Goal: Complete application form

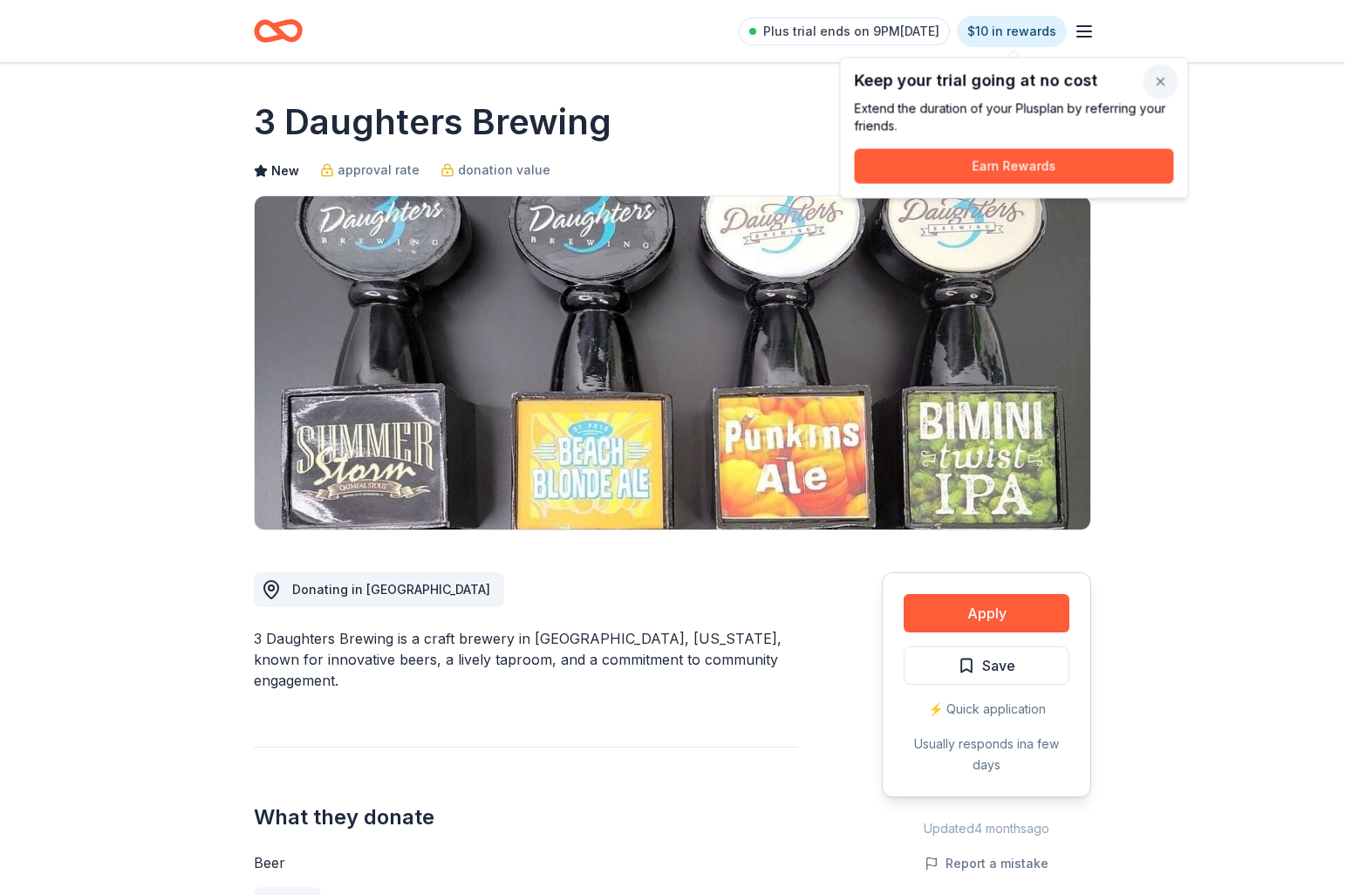
click at [1156, 80] on button "button" at bounding box center [1160, 82] width 35 height 35
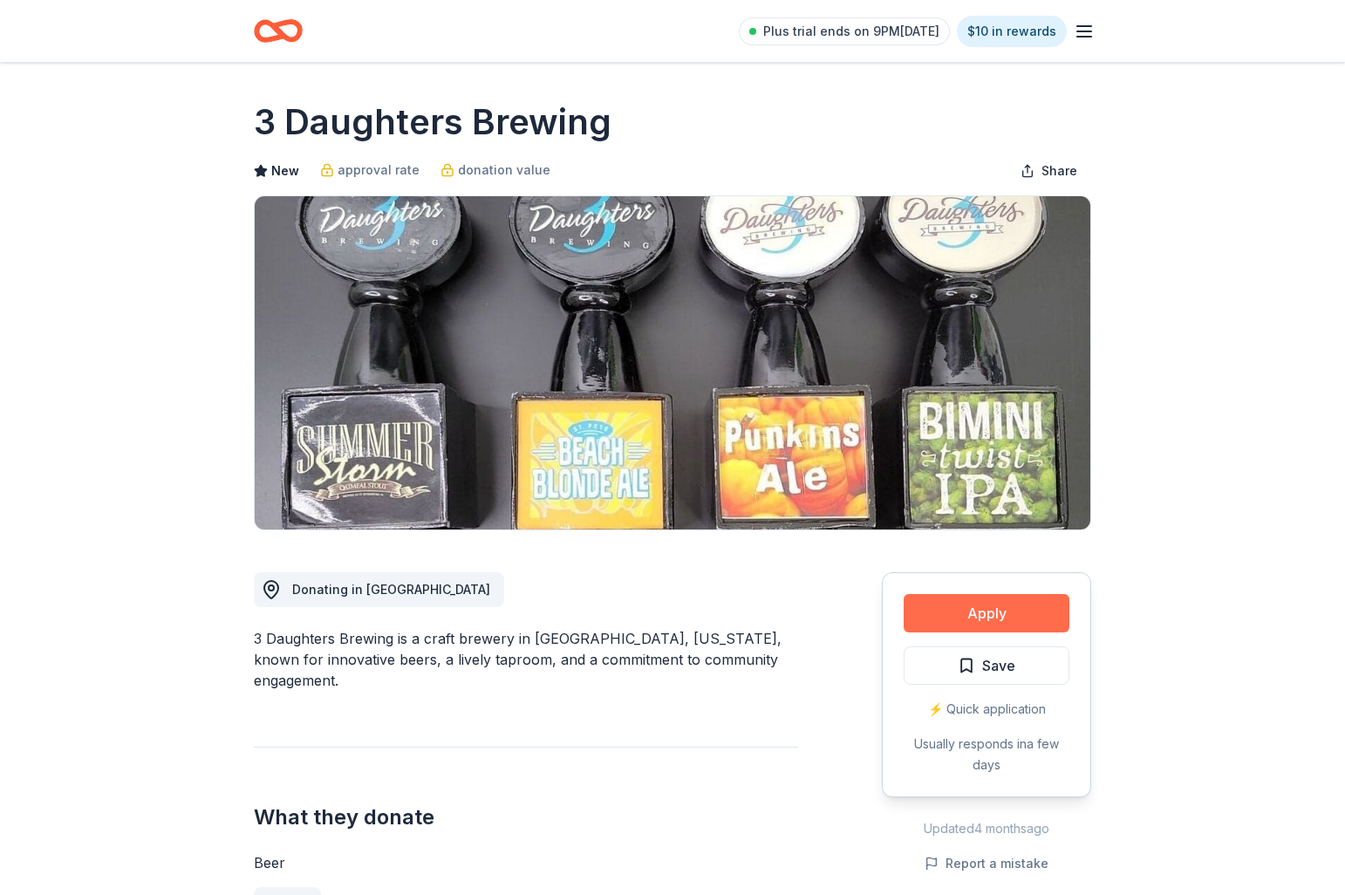
click at [989, 608] on button "Apply" at bounding box center [986, 613] width 166 height 38
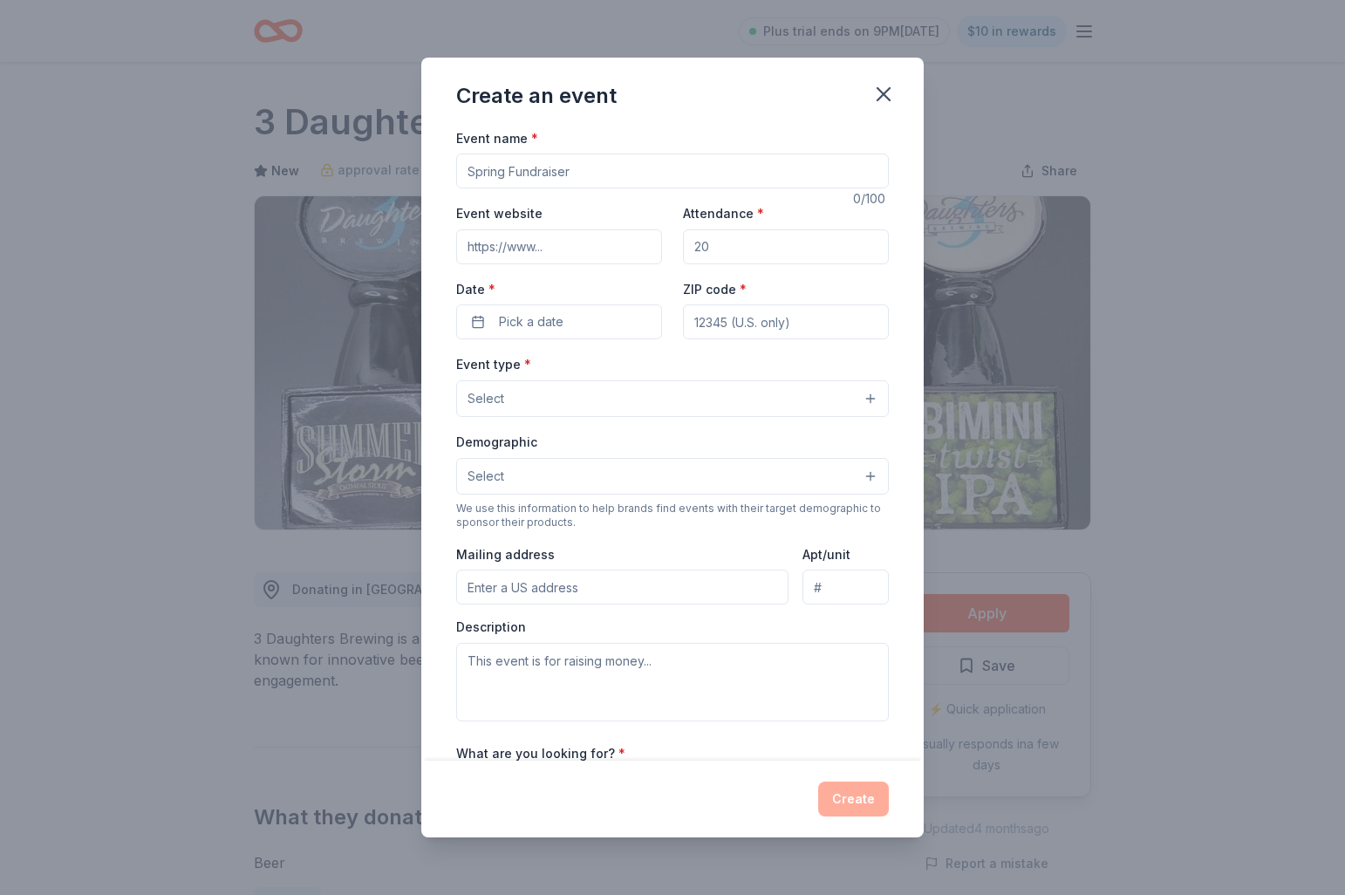
click at [610, 166] on input "Event name *" at bounding box center [672, 170] width 433 height 35
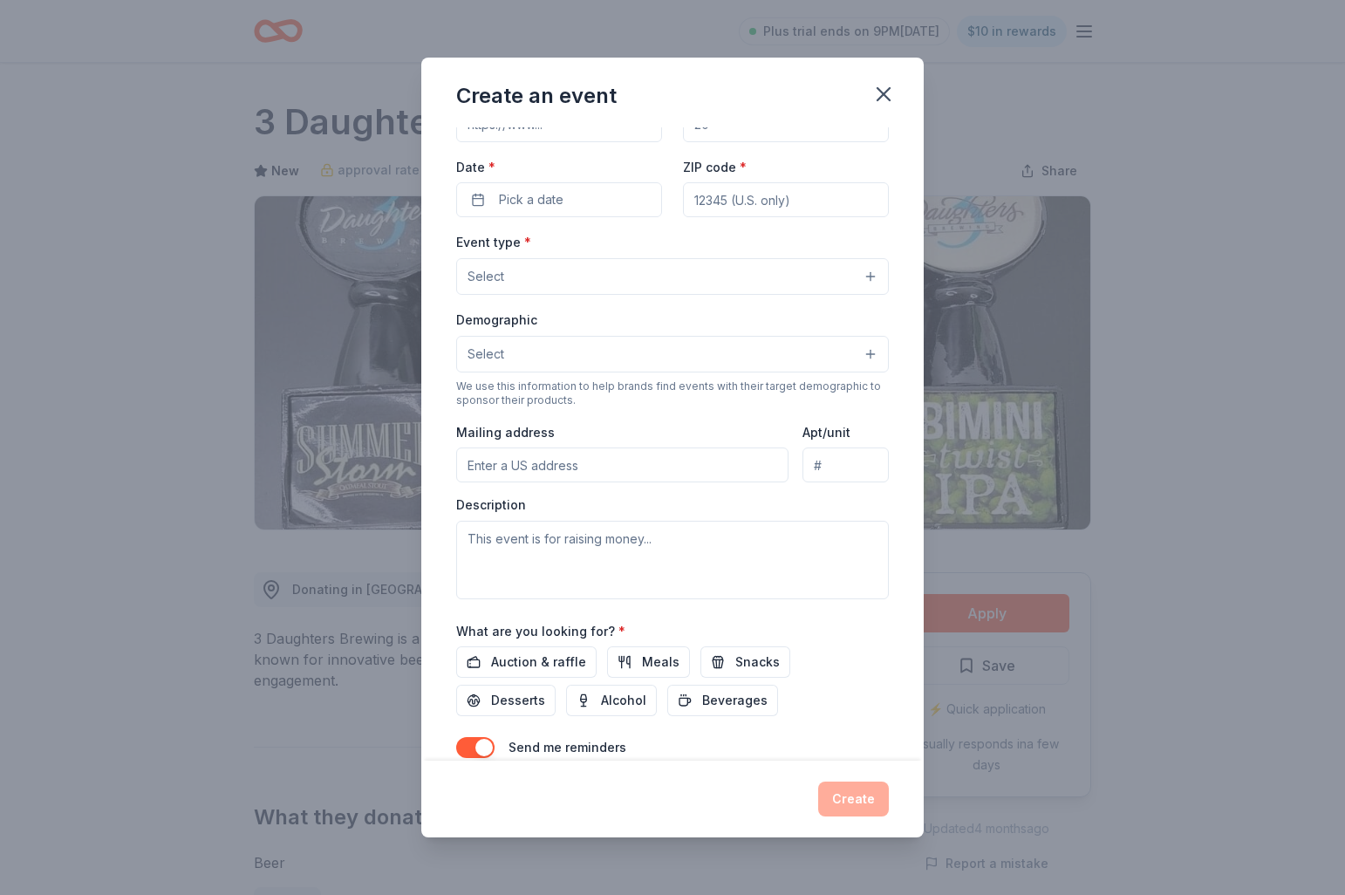
scroll to position [200, 0]
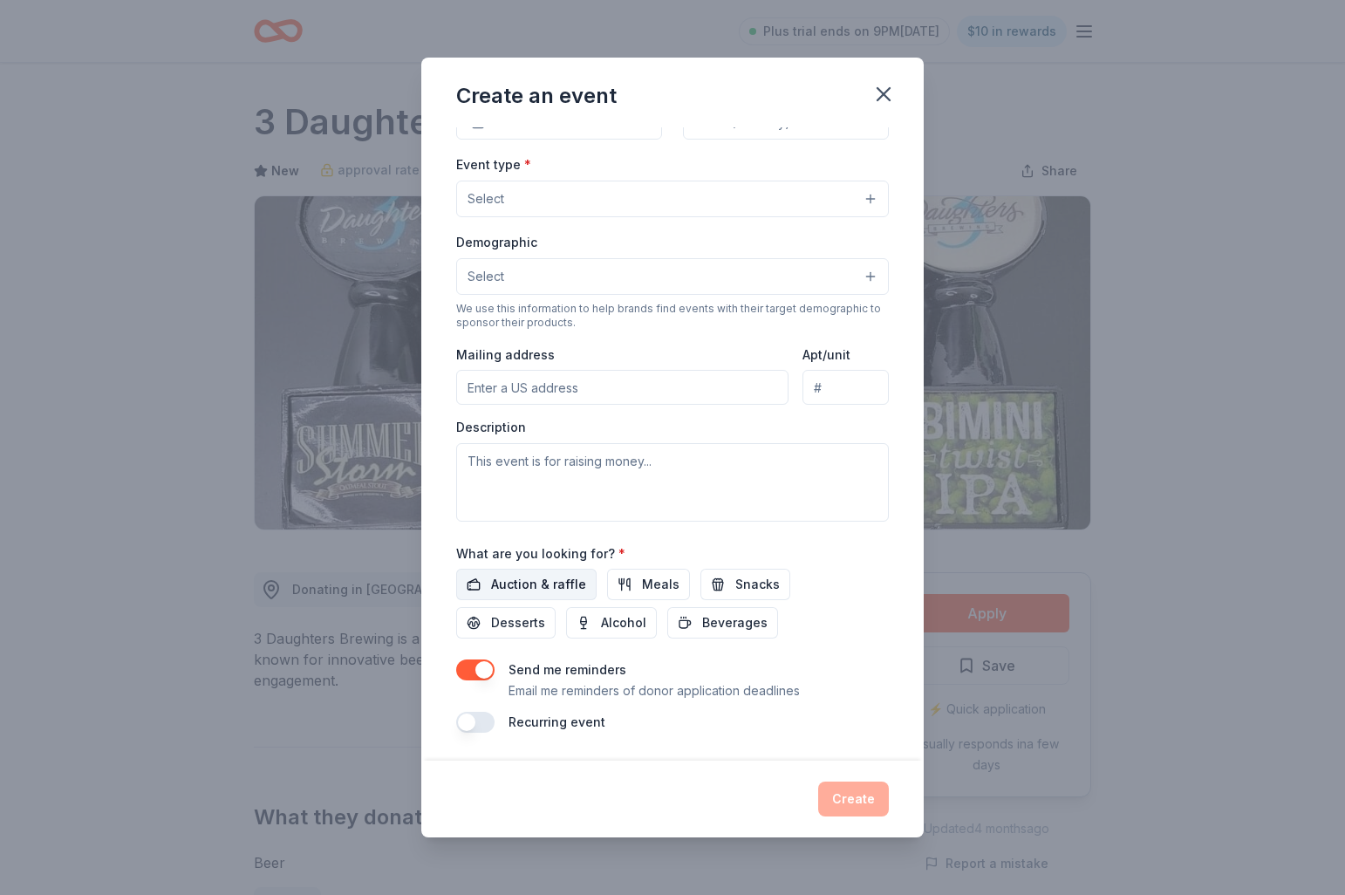
click at [525, 586] on span "Auction & raffle" at bounding box center [538, 584] width 95 height 21
click at [489, 721] on button "button" at bounding box center [475, 722] width 38 height 21
click at [735, 589] on span "Snacks" at bounding box center [757, 584] width 44 height 21
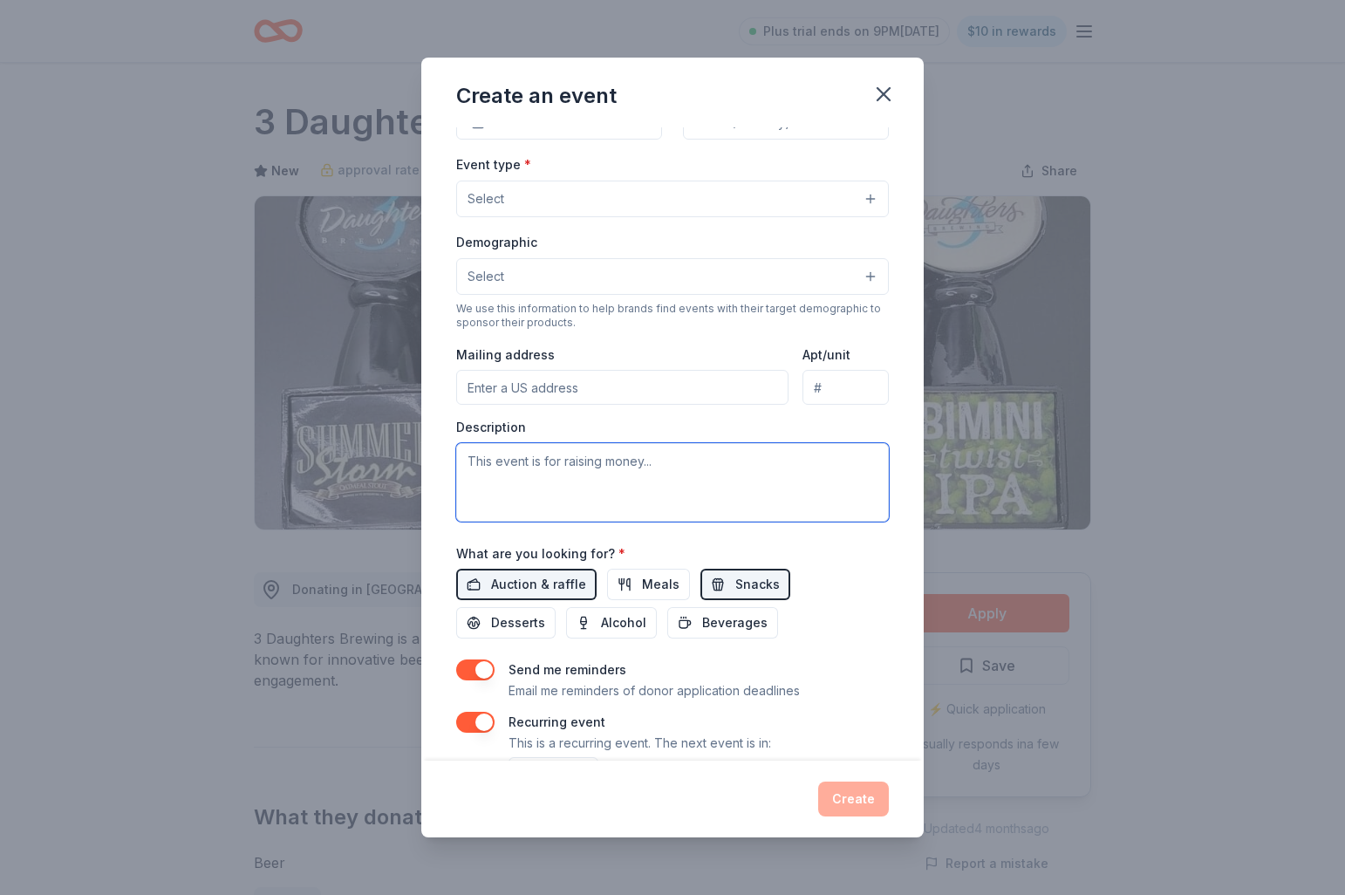
click at [612, 463] on textarea at bounding box center [672, 482] width 433 height 78
click at [521, 464] on textarea at bounding box center [672, 482] width 433 height 78
paste textarea "Your Table Food Pantry, we are a nonprofit food pantry that is dedicated to imp…"
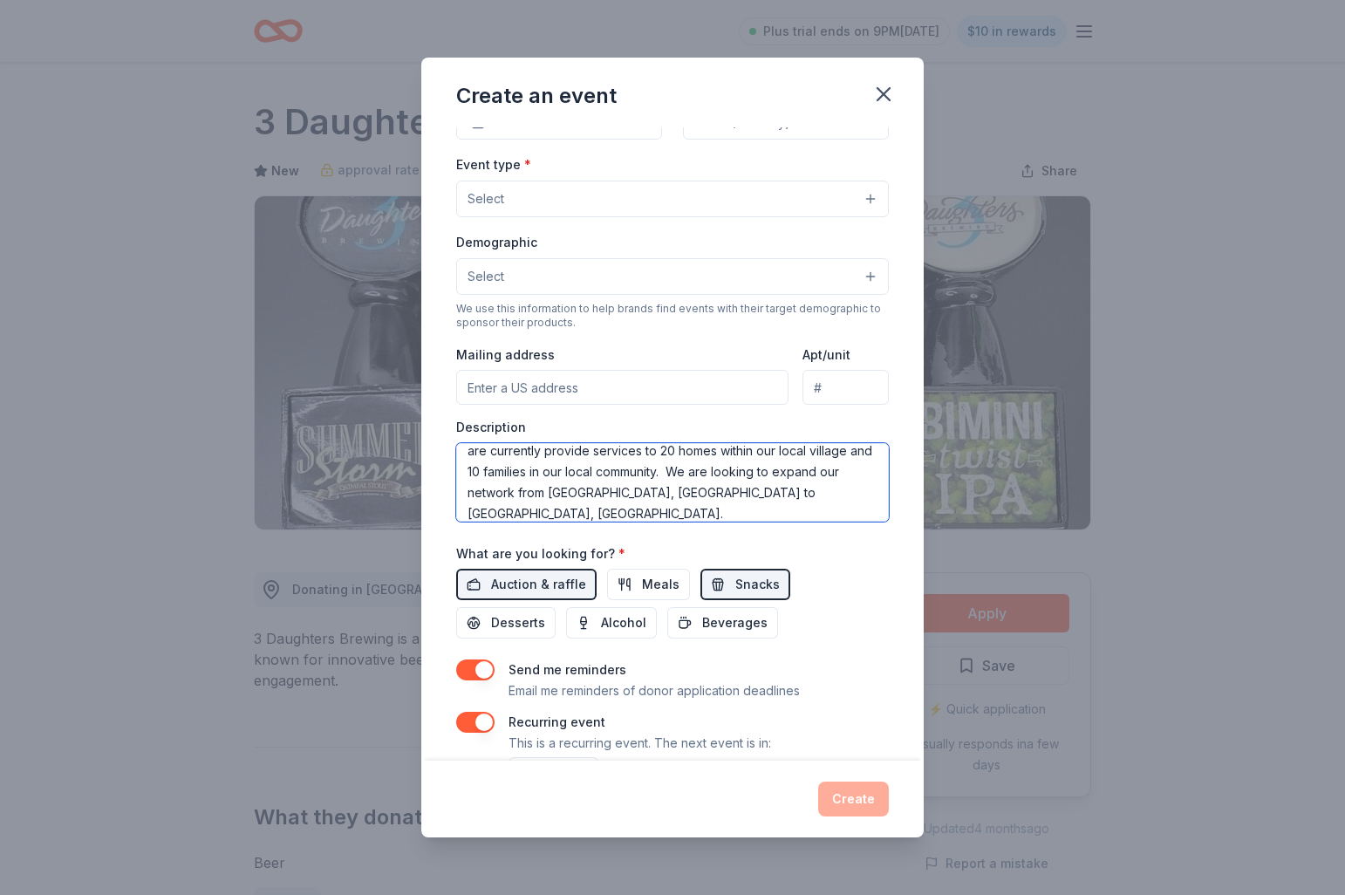
scroll to position [146, 0]
type textarea "Your Table Food Pantry, we are a nonprofit food pantry that is dedicated to imp…"
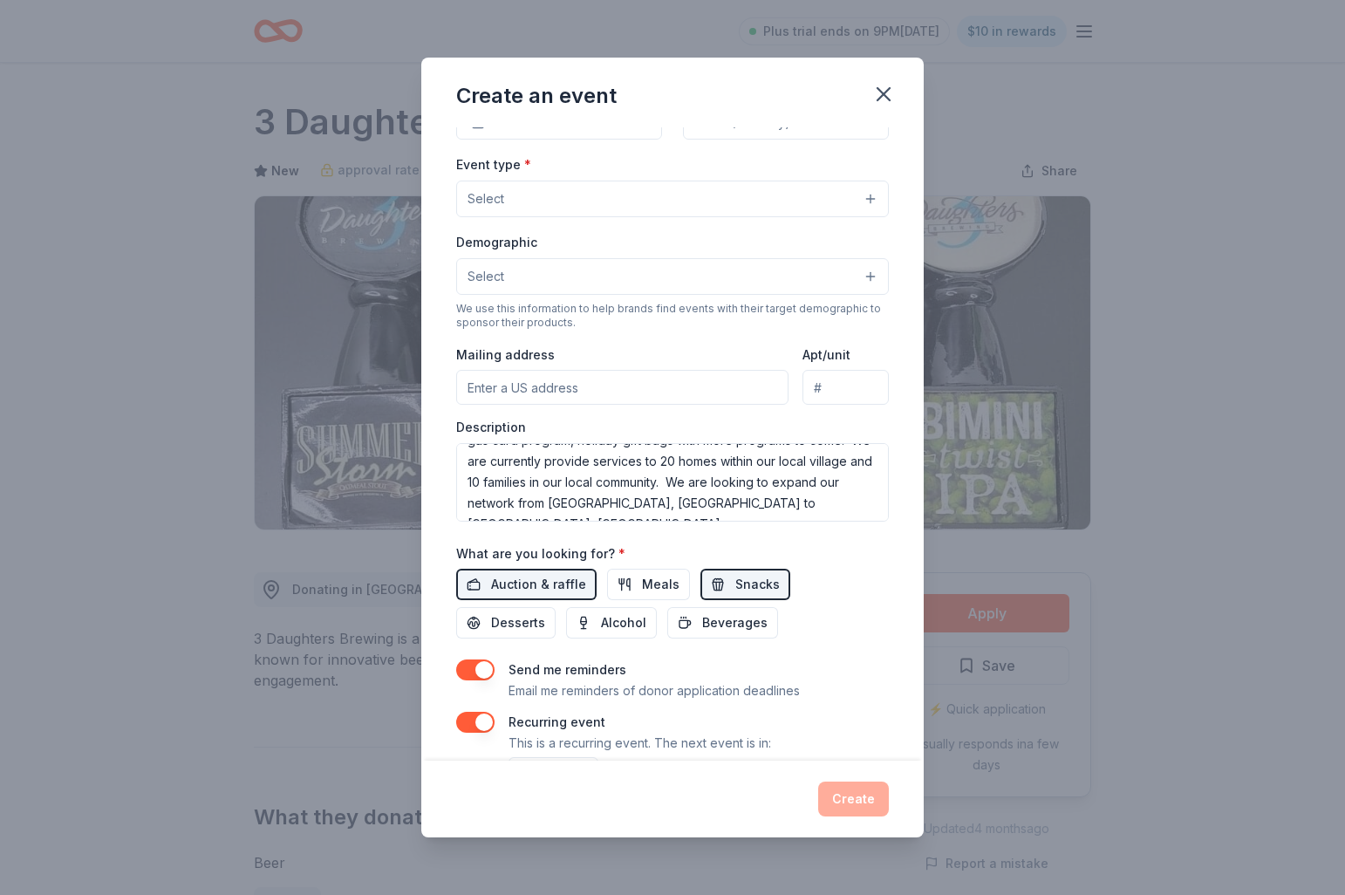
click at [505, 392] on input "Mailing address" at bounding box center [622, 387] width 332 height 35
type input "[STREET_ADDRESS][PERSON_NAME]"
type input "34639"
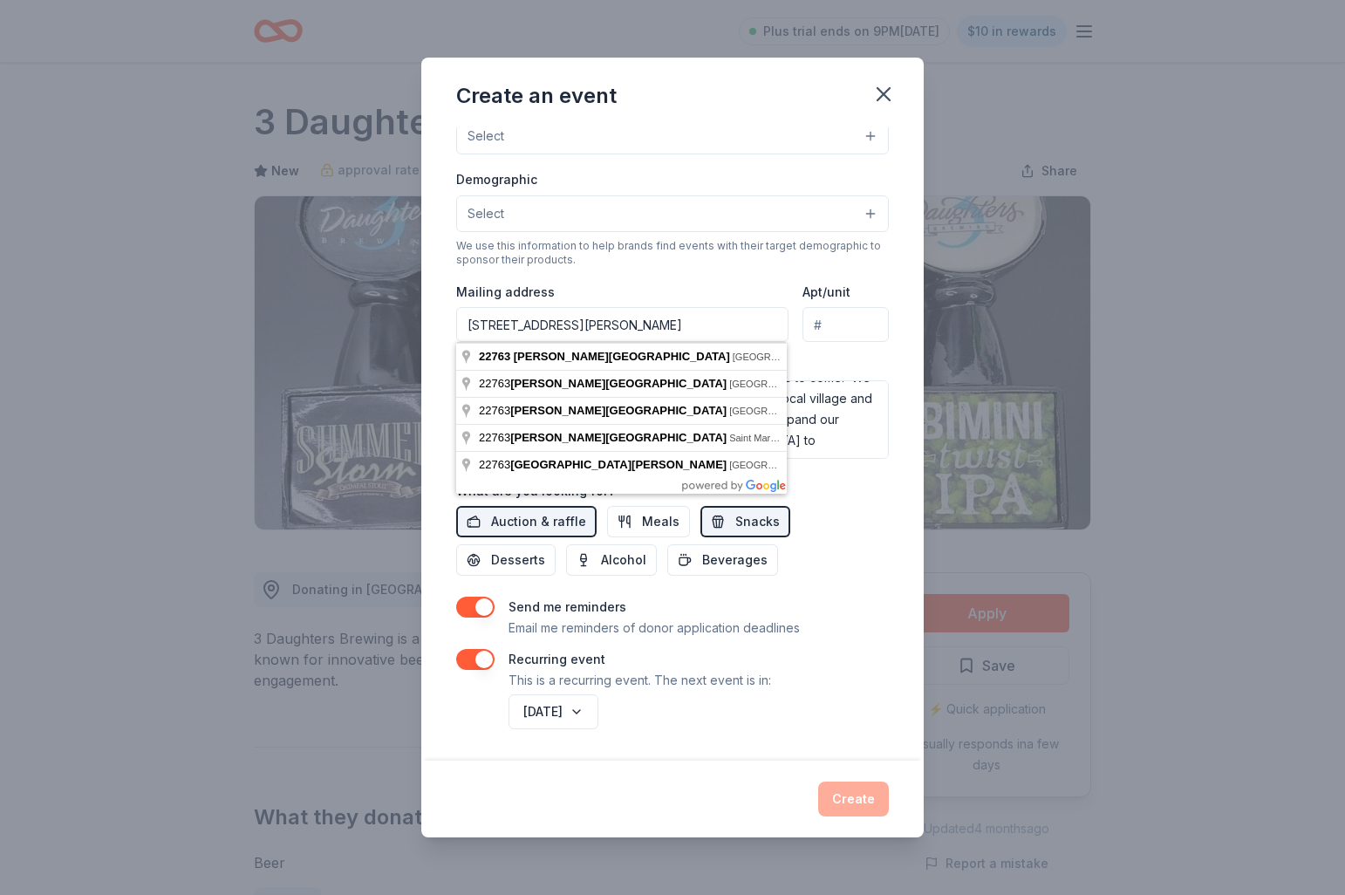
click at [624, 327] on input "[STREET_ADDRESS][PERSON_NAME]" at bounding box center [622, 324] width 332 height 35
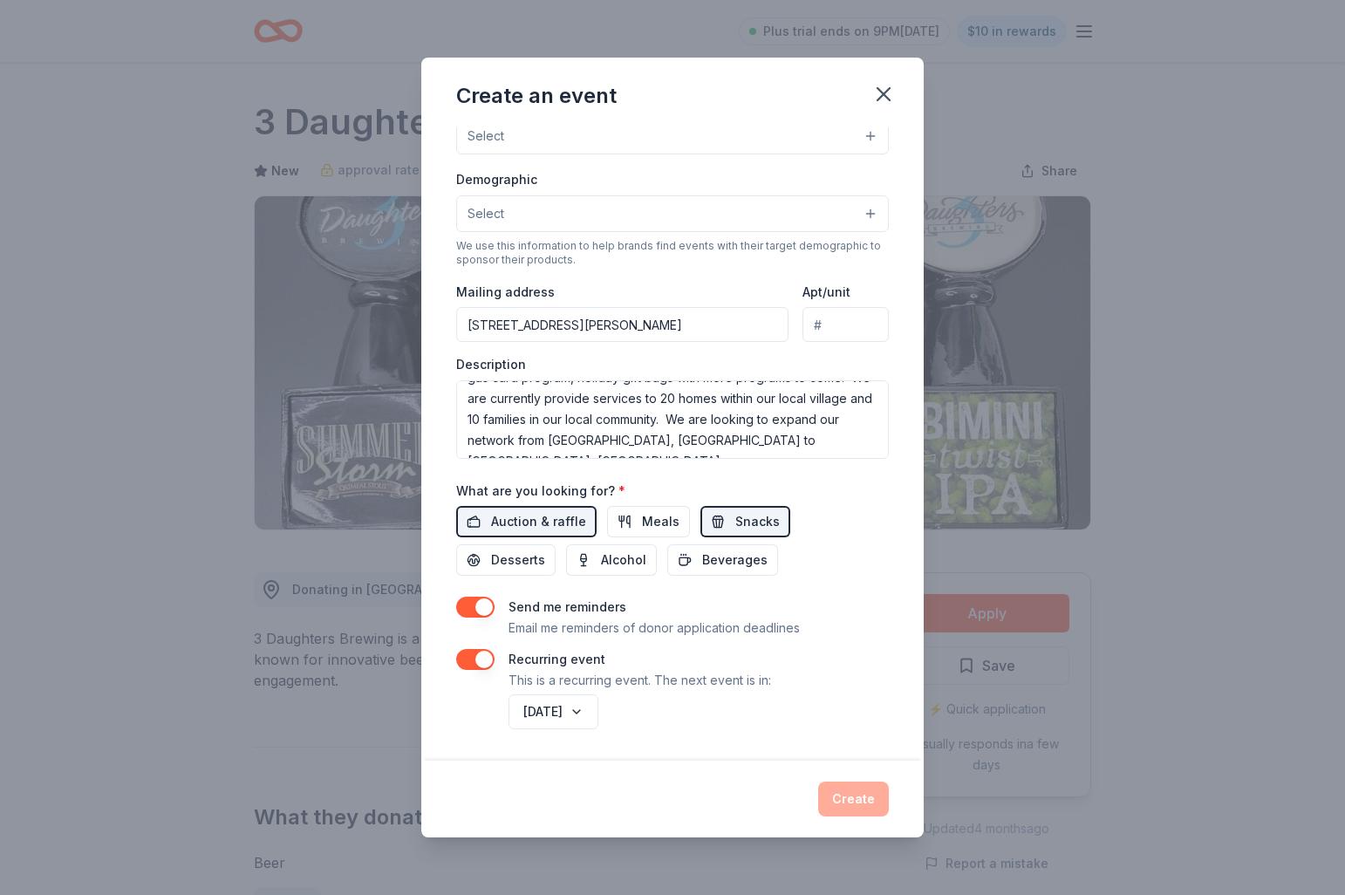
type input "[STREET_ADDRESS][PERSON_NAME]"
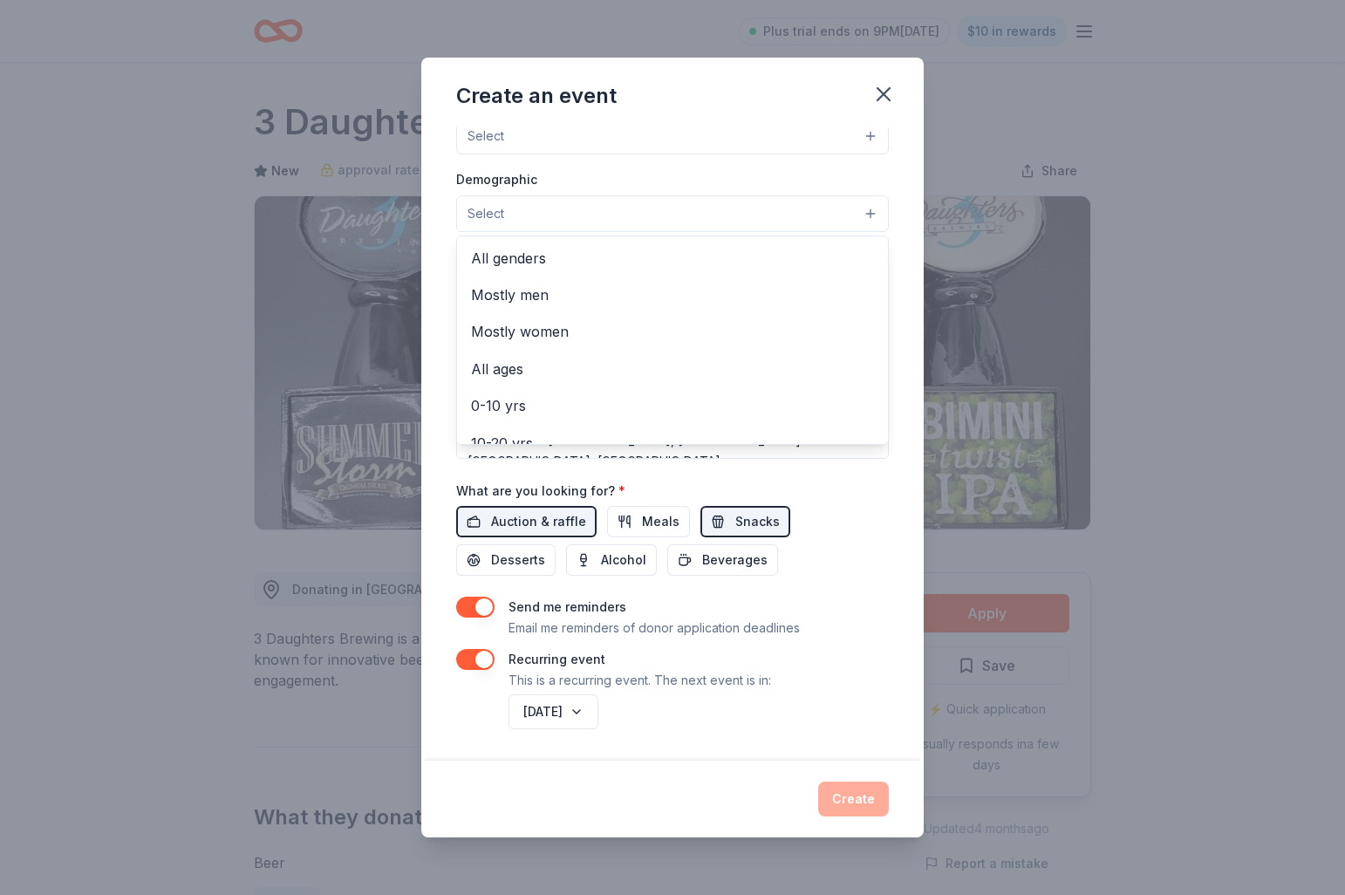
click at [606, 219] on button "Select" at bounding box center [672, 213] width 433 height 37
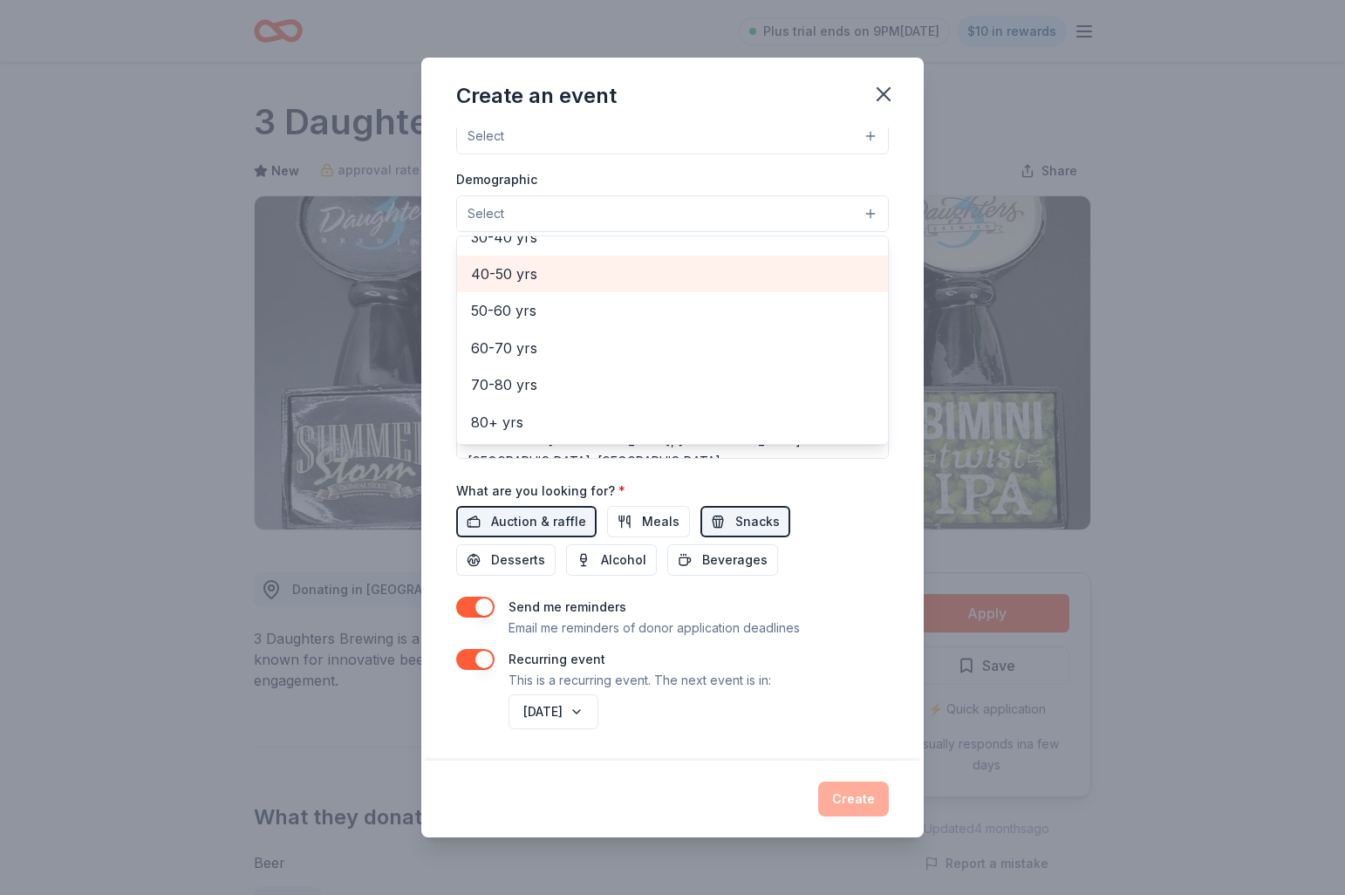
click at [537, 275] on span "40-50 yrs" at bounding box center [672, 273] width 403 height 23
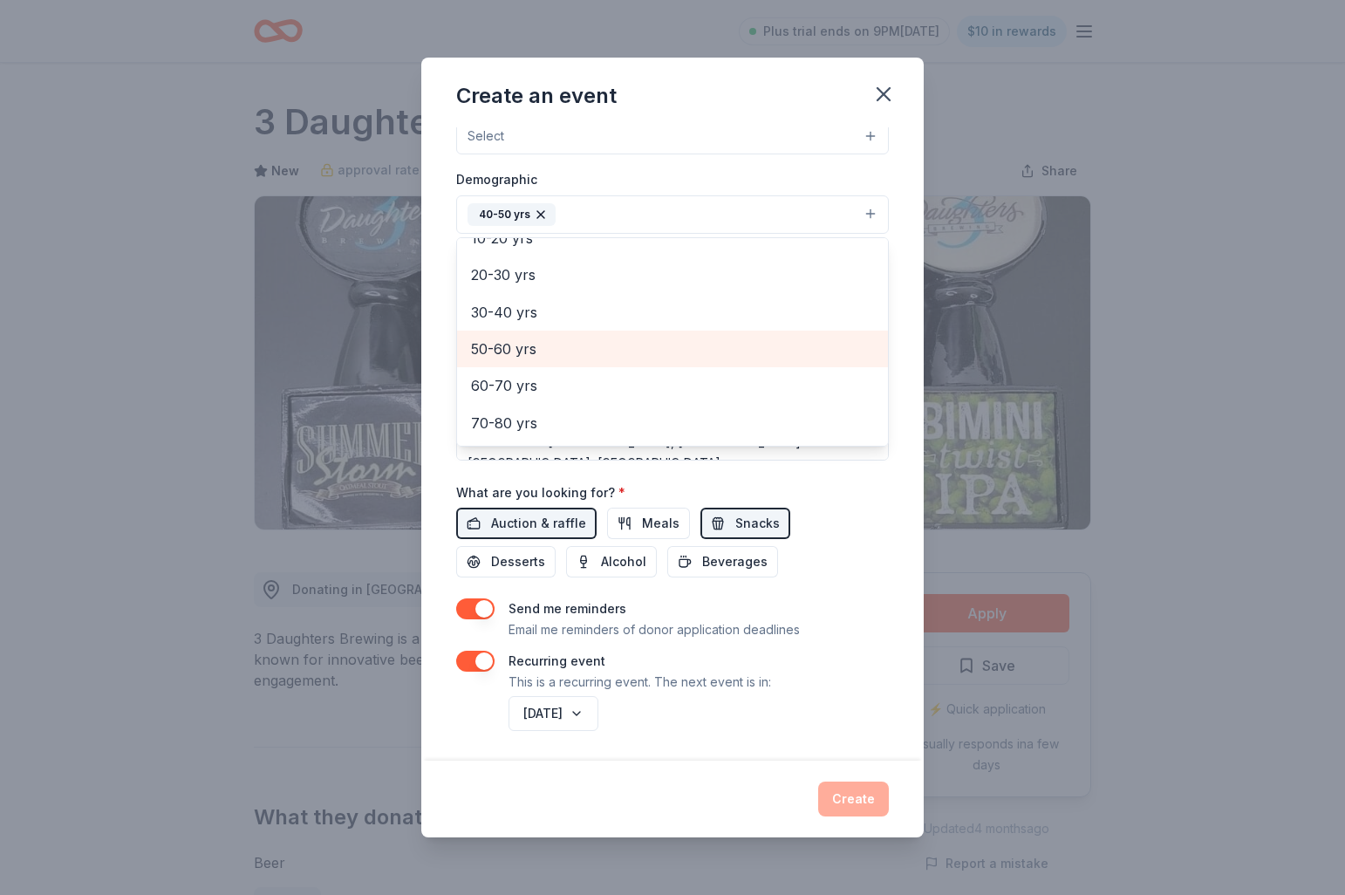
scroll to position [192, 0]
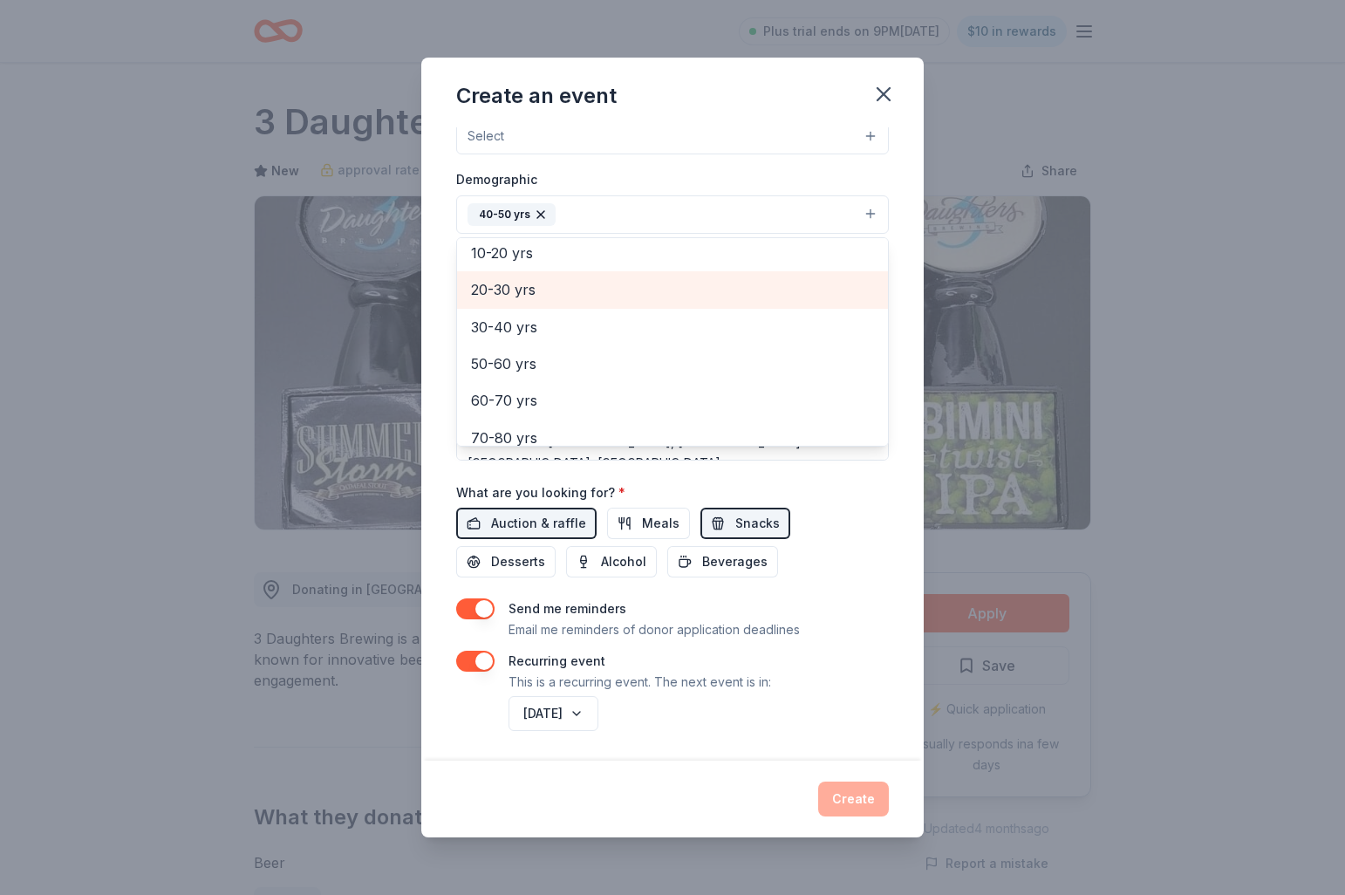
click at [512, 291] on span "20-30 yrs" at bounding box center [672, 289] width 403 height 23
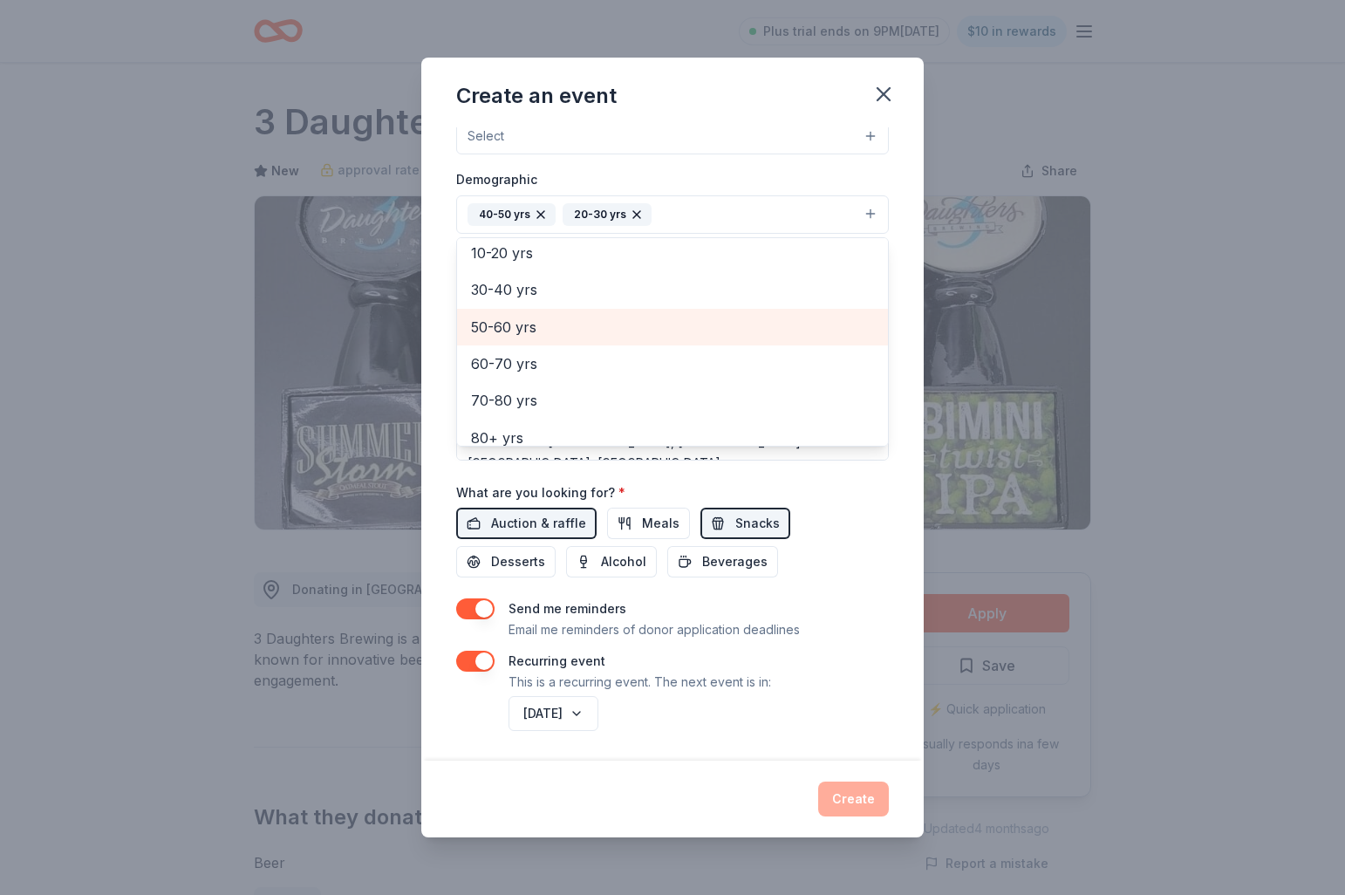
click at [509, 328] on span "50-60 yrs" at bounding box center [672, 327] width 403 height 23
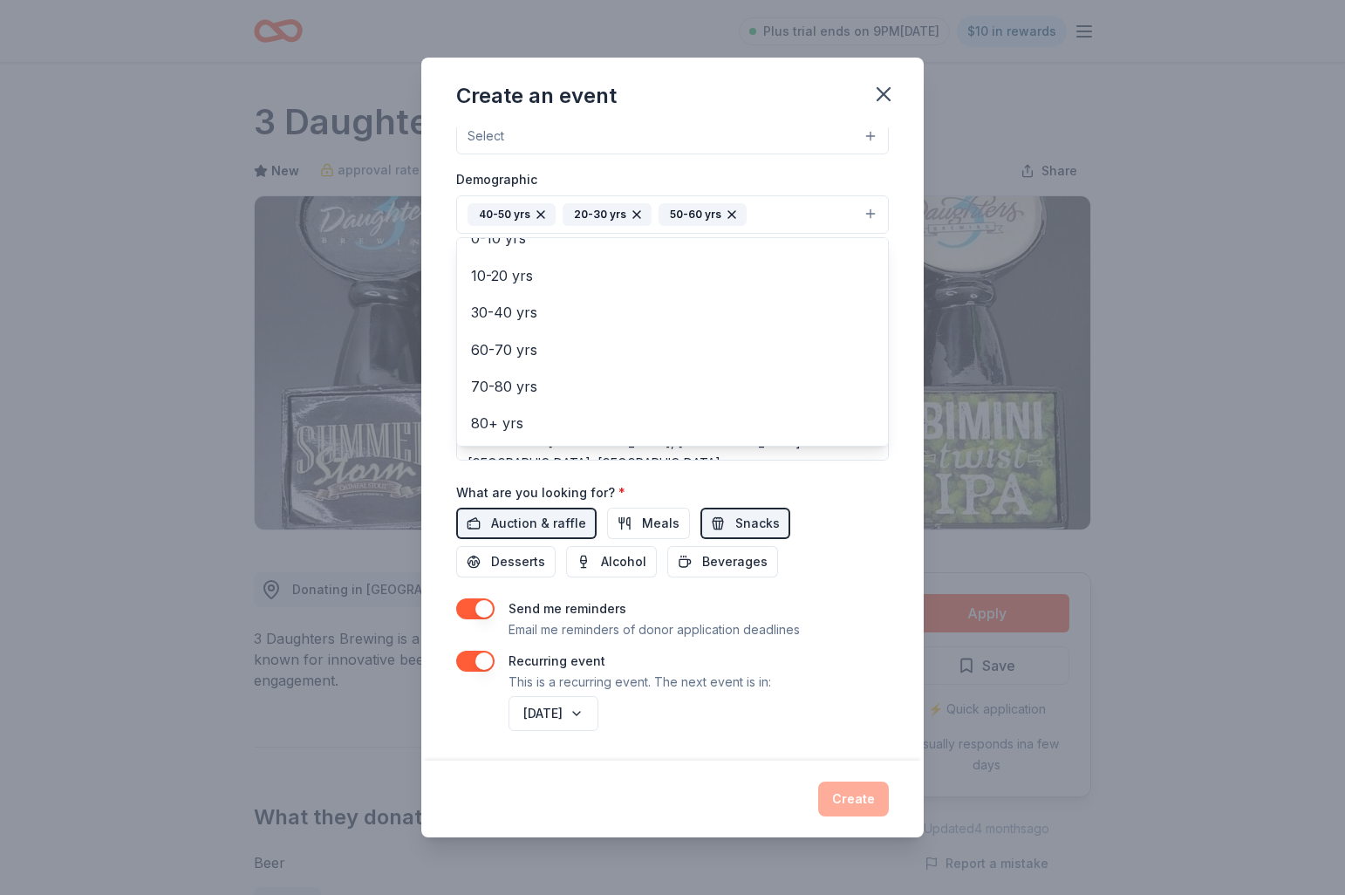
click at [1312, 364] on div "Create an event Event name * 0 /100 Event website Attendance * Date * Pick a da…" at bounding box center [672, 447] width 1345 height 895
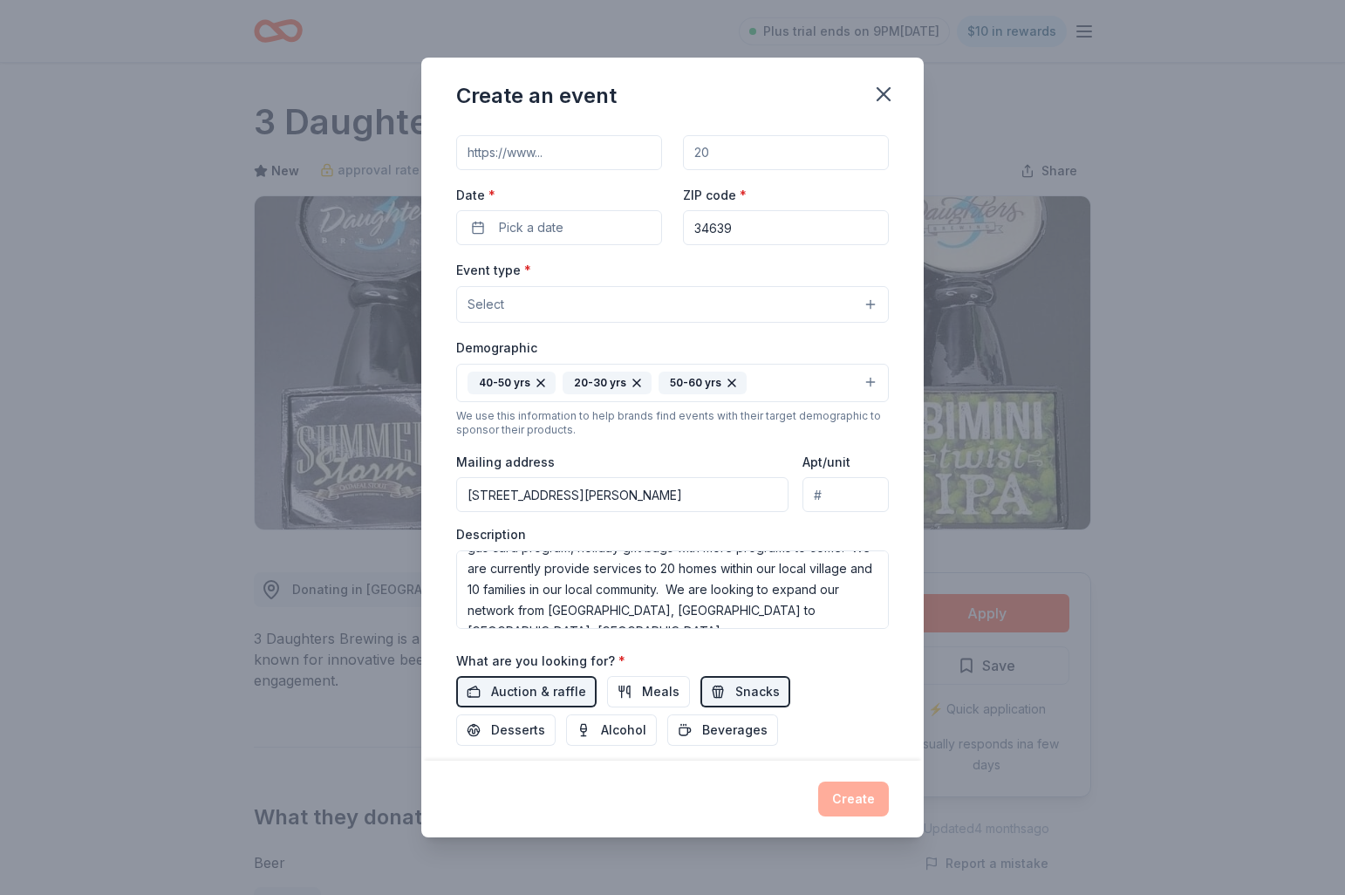
scroll to position [91, 0]
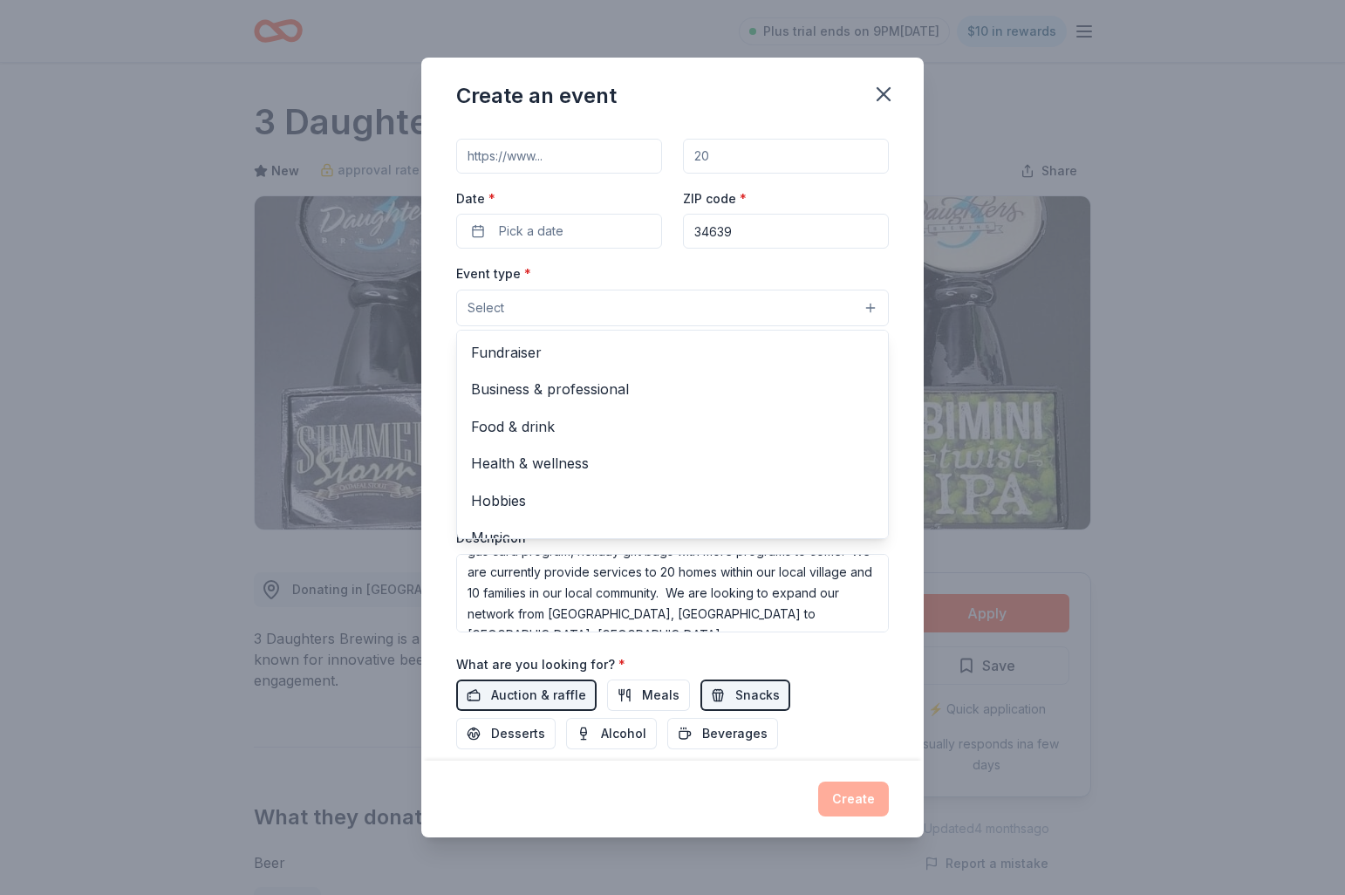
click at [813, 310] on button "Select" at bounding box center [672, 307] width 433 height 37
click at [505, 350] on span "Fundraiser" at bounding box center [672, 352] width 403 height 23
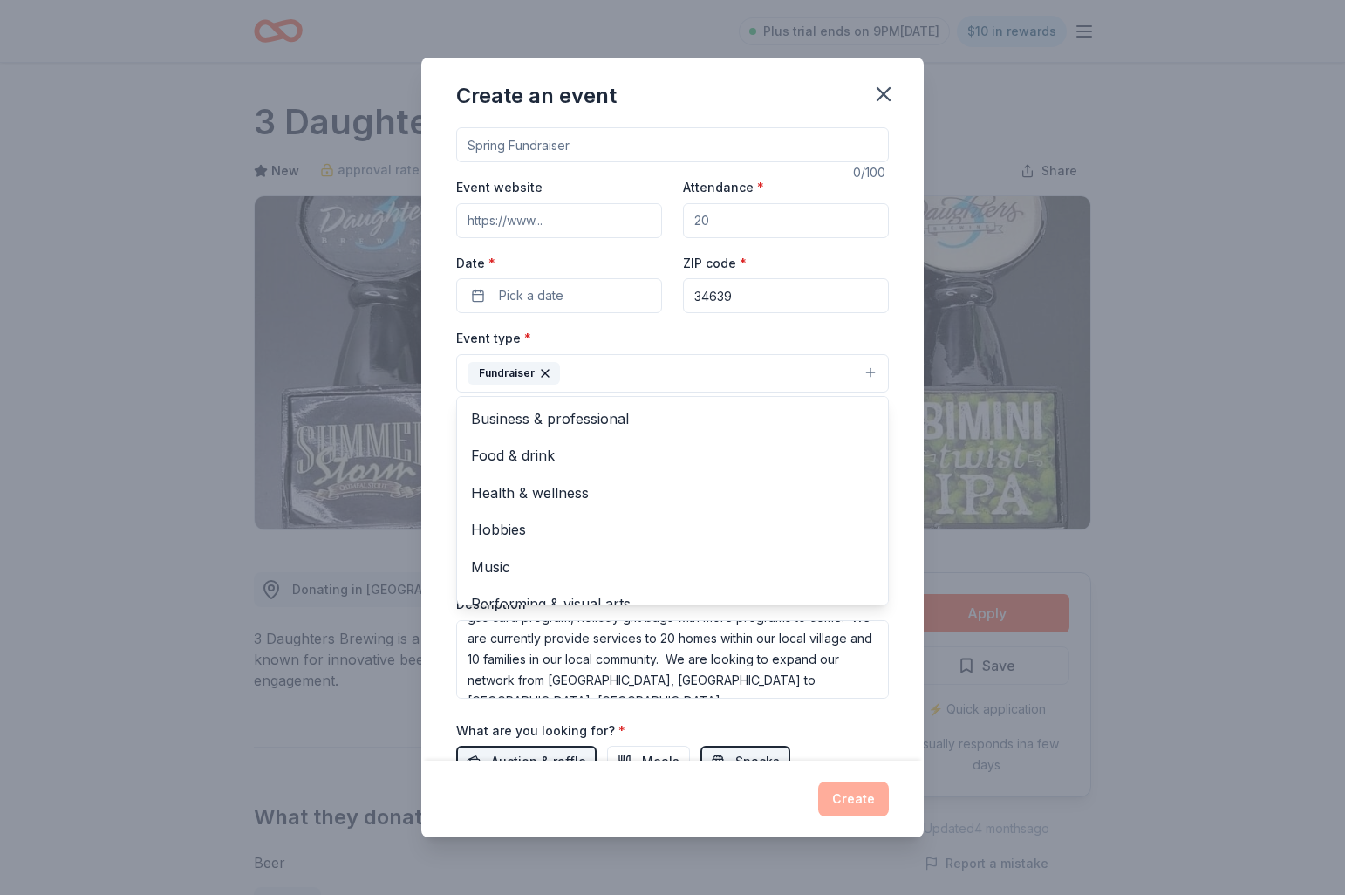
scroll to position [0, 0]
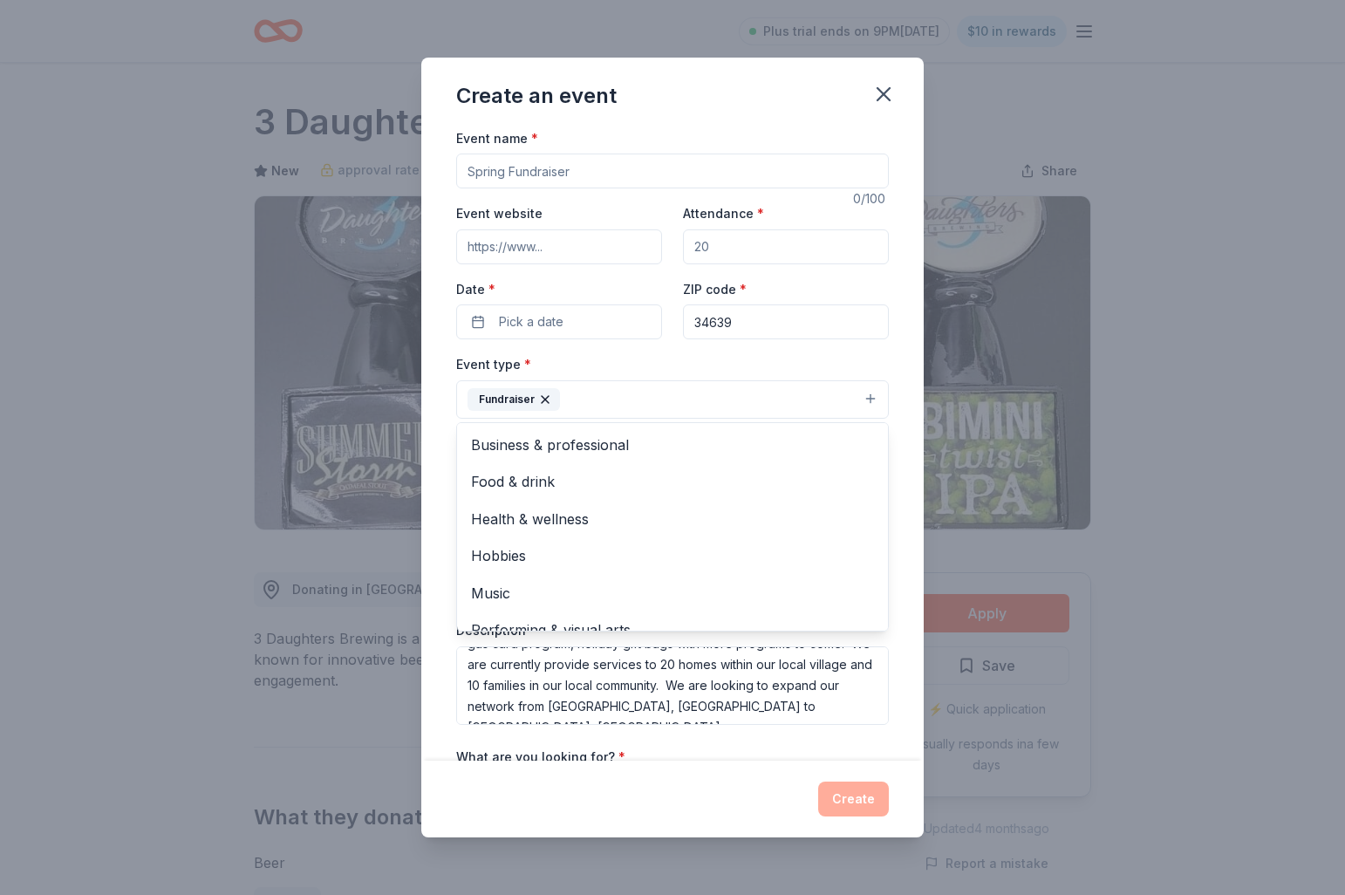
click at [548, 247] on div "Event name * 0 /100 Event website Attendance * Date * Pick a date ZIP code * 34…" at bounding box center [672, 563] width 433 height 872
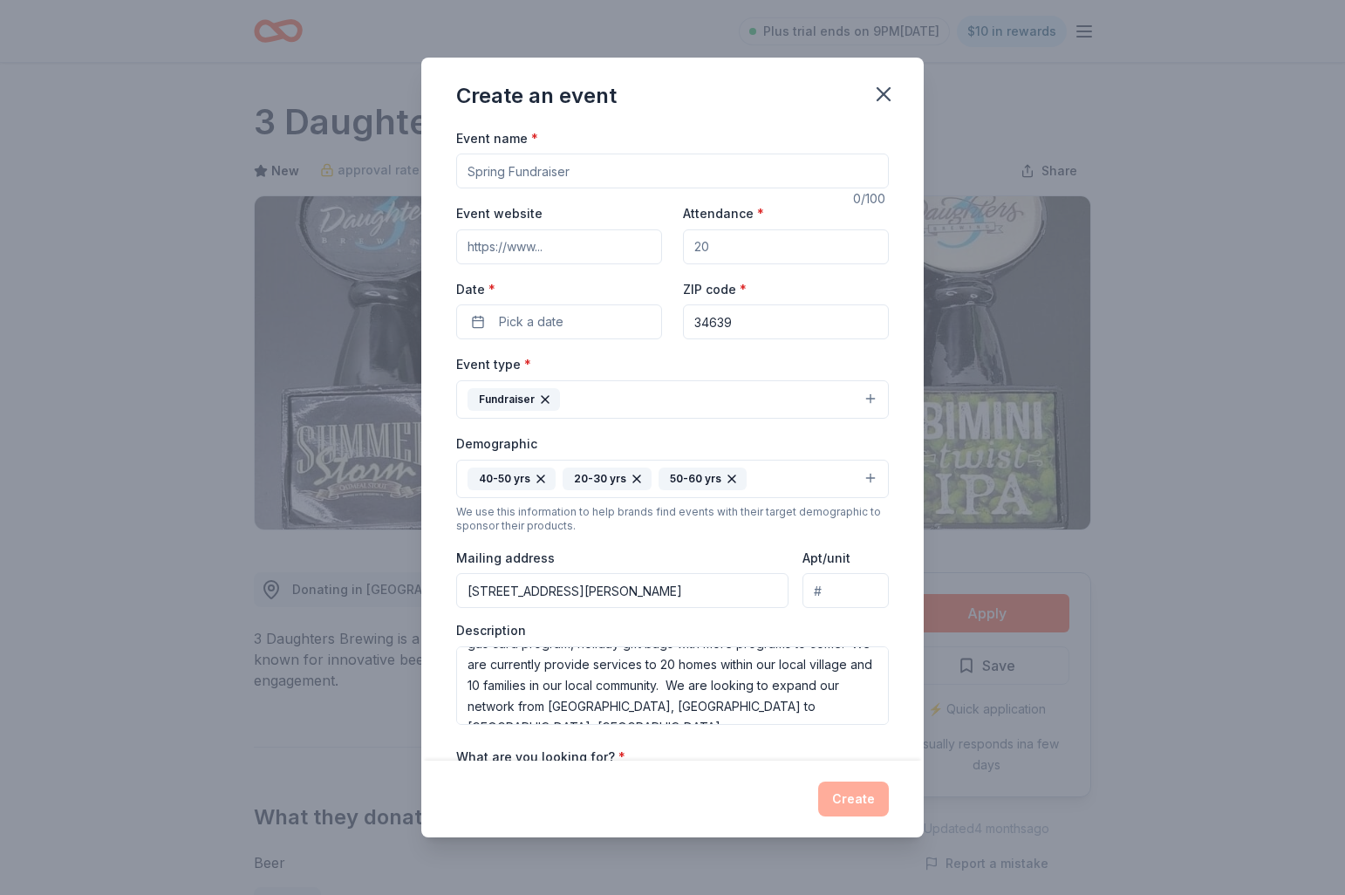
click at [579, 247] on input "Event website" at bounding box center [559, 246] width 206 height 35
type input "[URL][DOMAIN_NAME]"
click at [735, 248] on input "Attendance *" at bounding box center [786, 246] width 206 height 35
type input "50"
click at [560, 322] on span "Pick a date" at bounding box center [531, 321] width 65 height 21
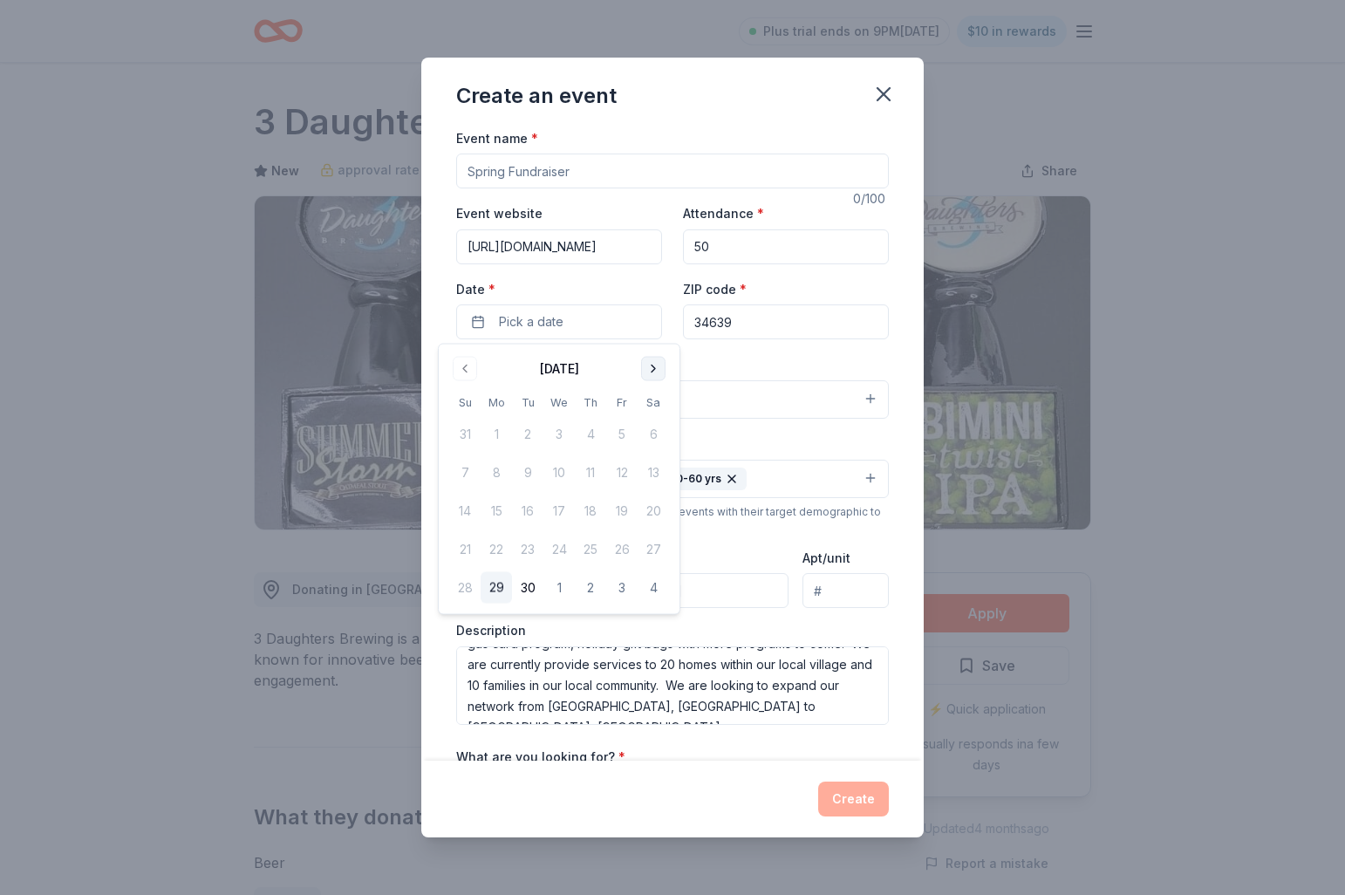
click at [654, 368] on button "Go to next month" at bounding box center [653, 369] width 24 height 24
click at [464, 628] on button "30" at bounding box center [464, 625] width 31 height 31
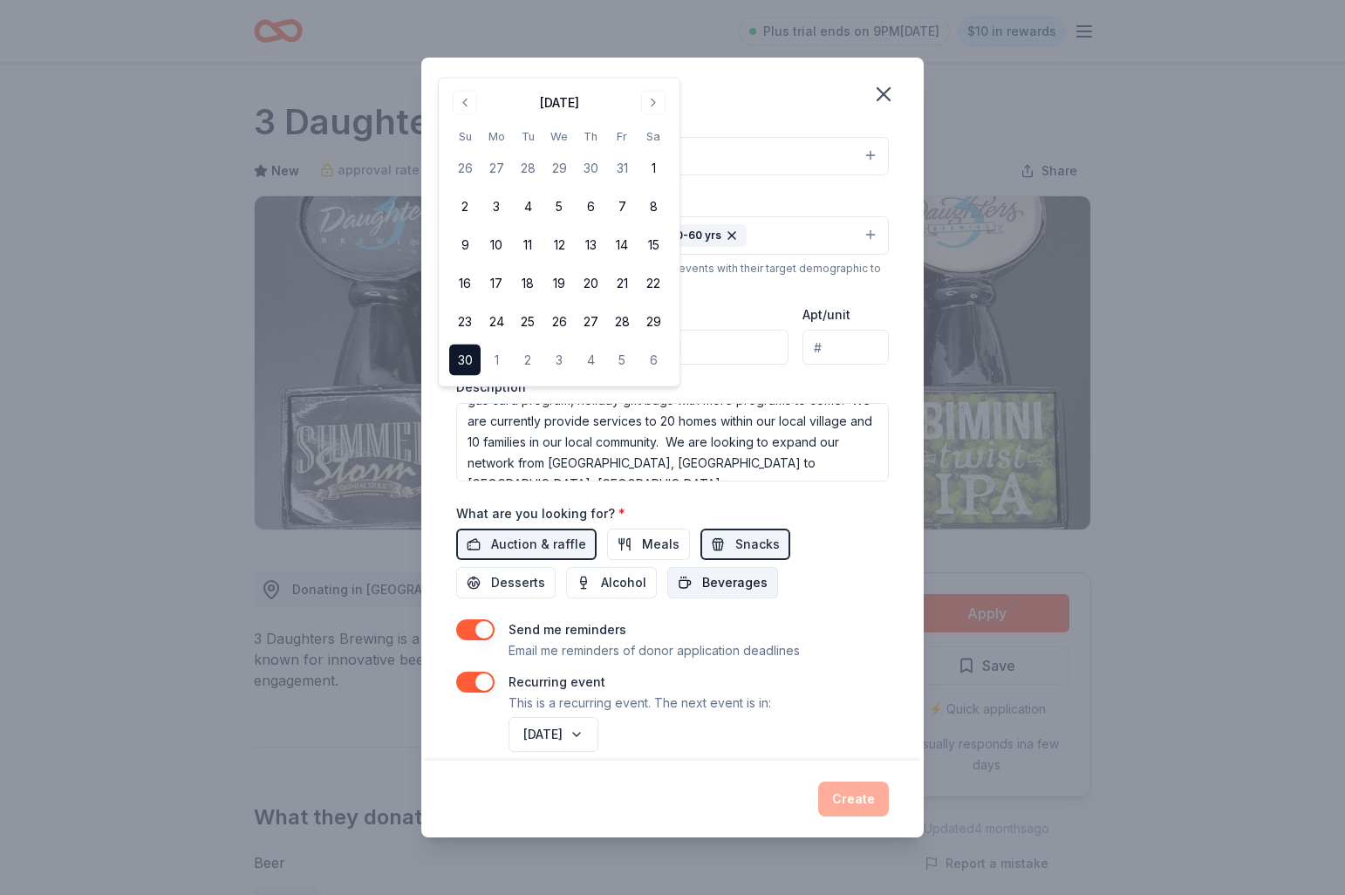
scroll to position [266, 0]
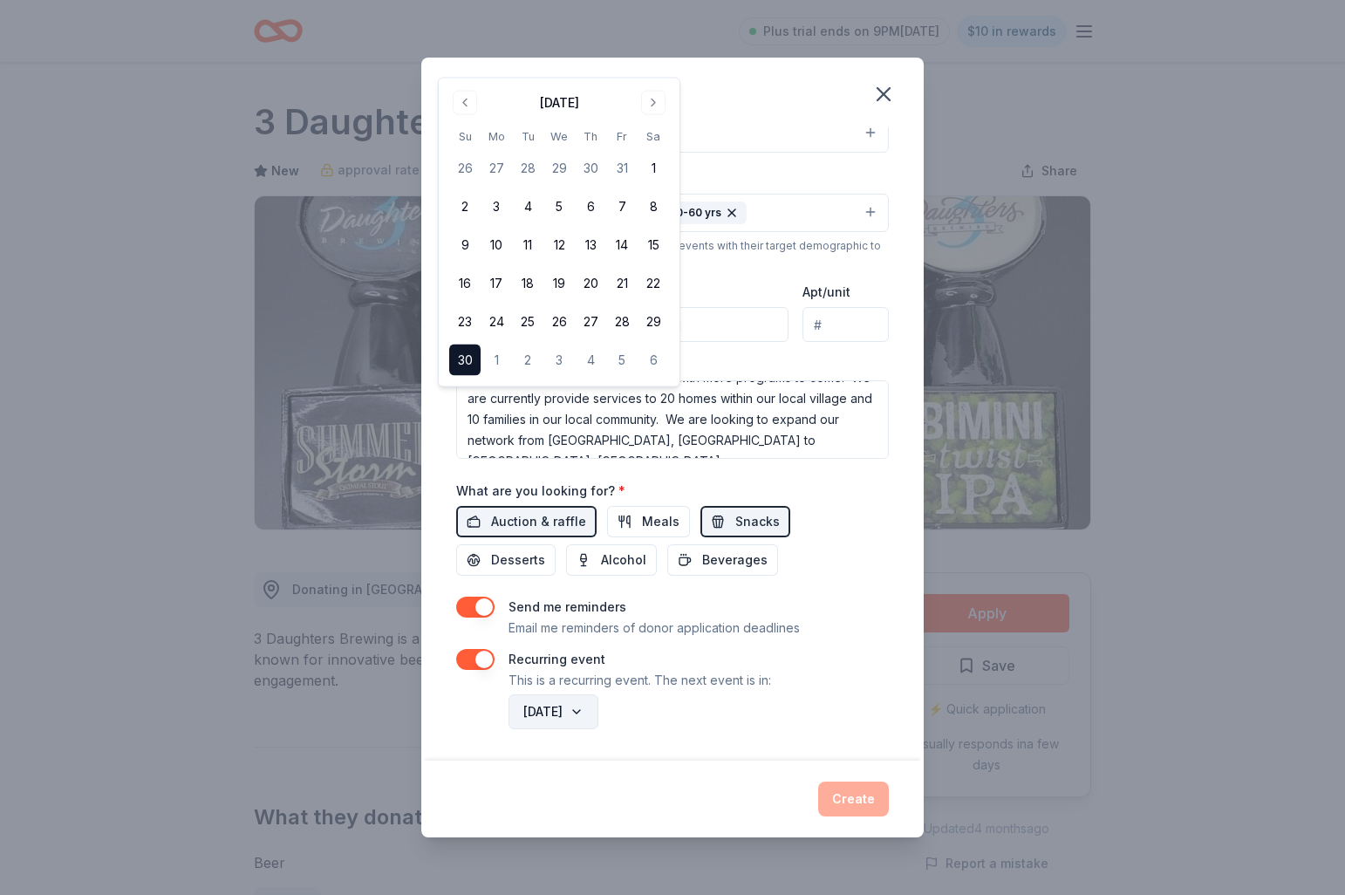
click at [598, 712] on button "[DATE]" at bounding box center [553, 711] width 90 height 35
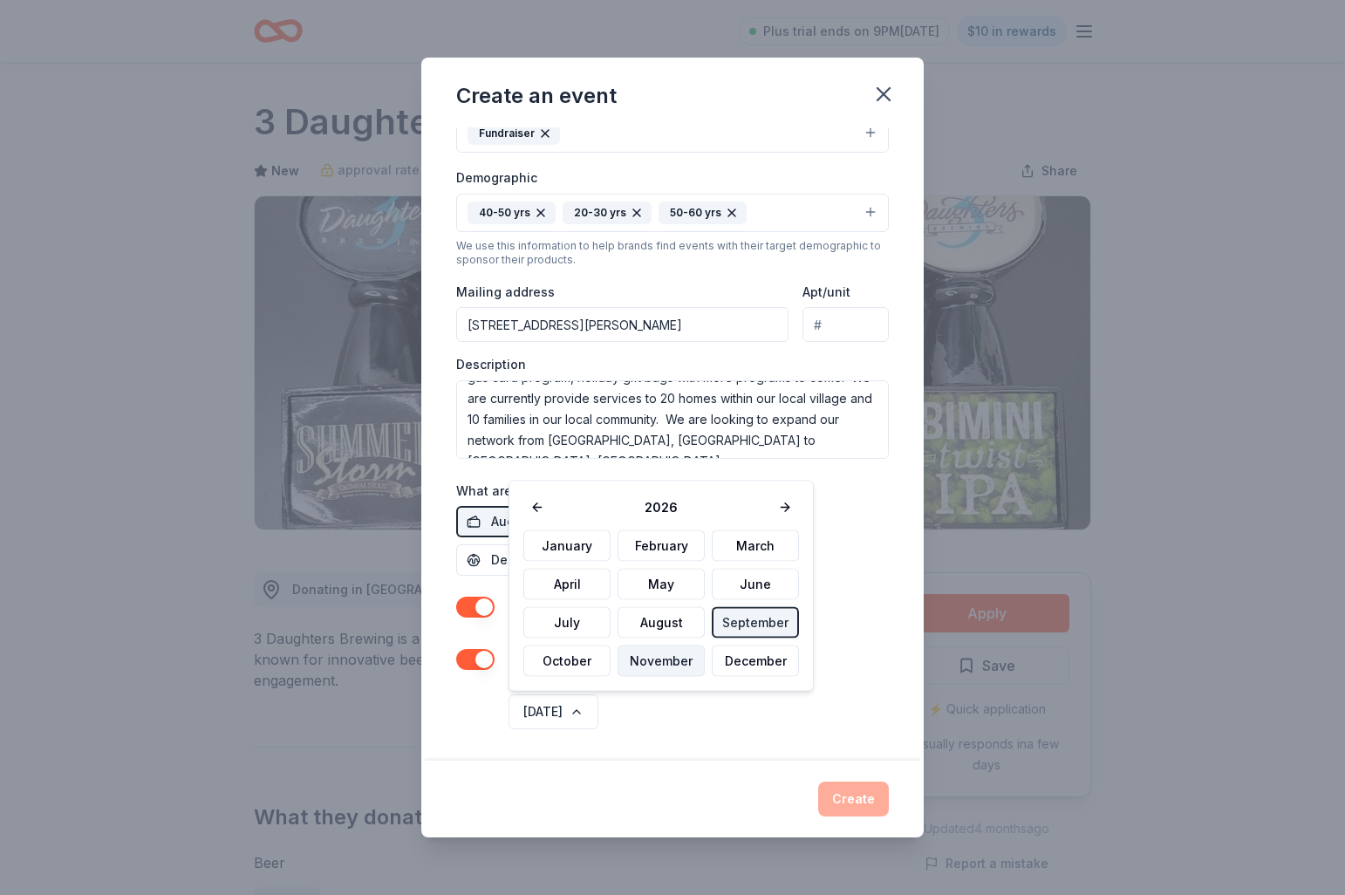
click at [648, 661] on button "November" at bounding box center [660, 660] width 87 height 31
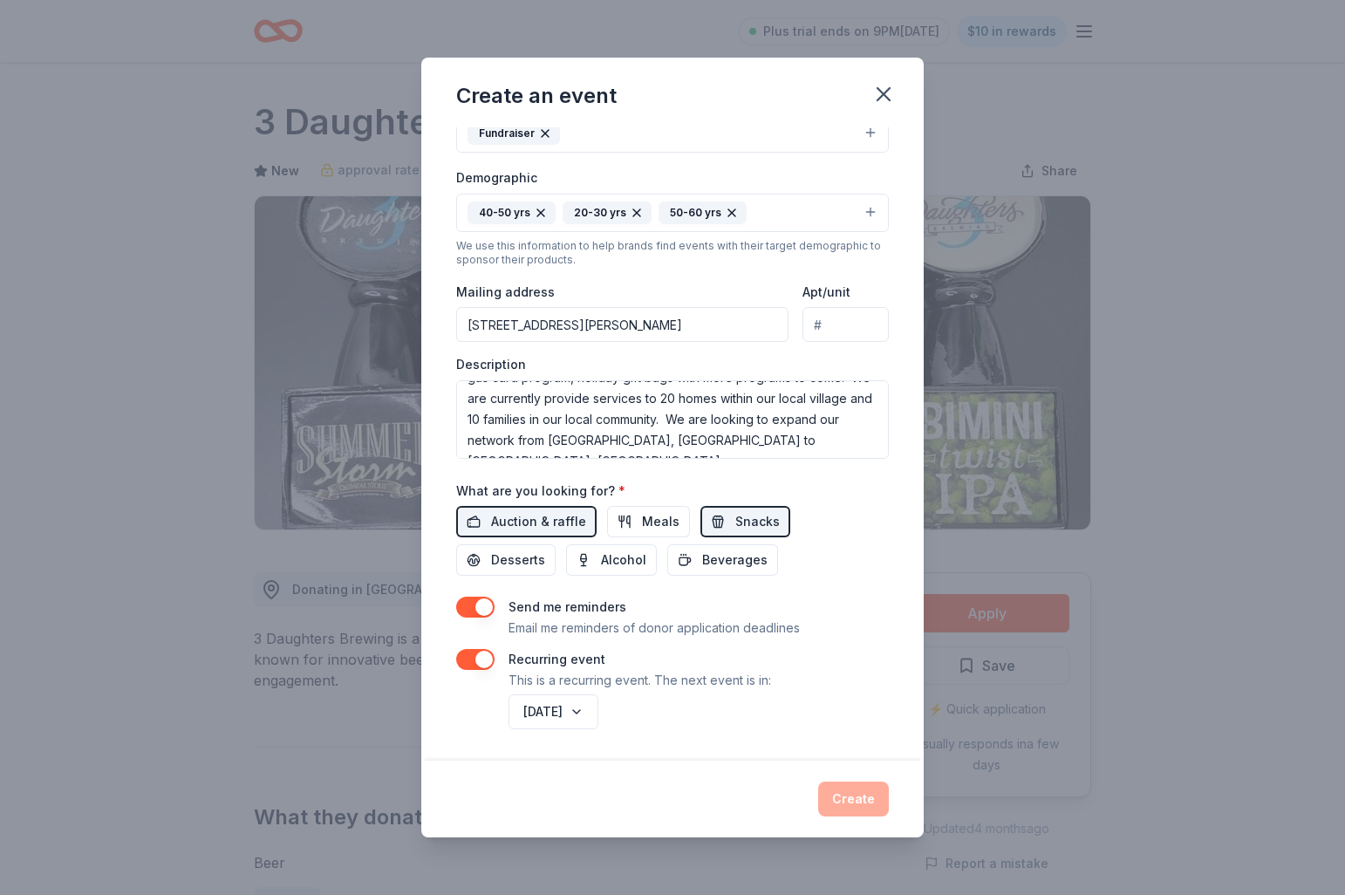
click at [737, 734] on div "Event name * 0 /100 Event website [URL][DOMAIN_NAME] Attendance * 50 Date * [DA…" at bounding box center [672, 444] width 502 height 634
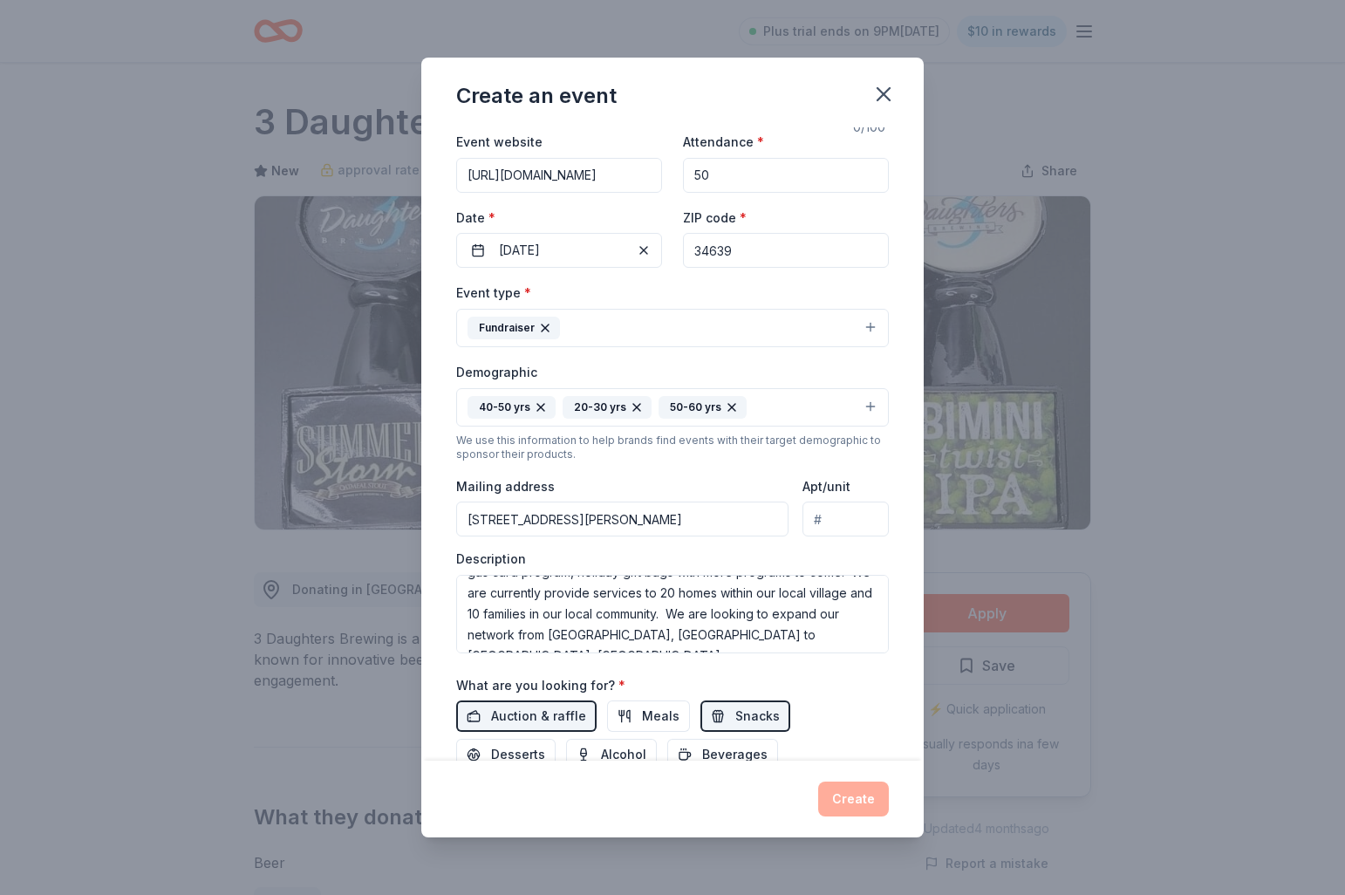
scroll to position [0, 0]
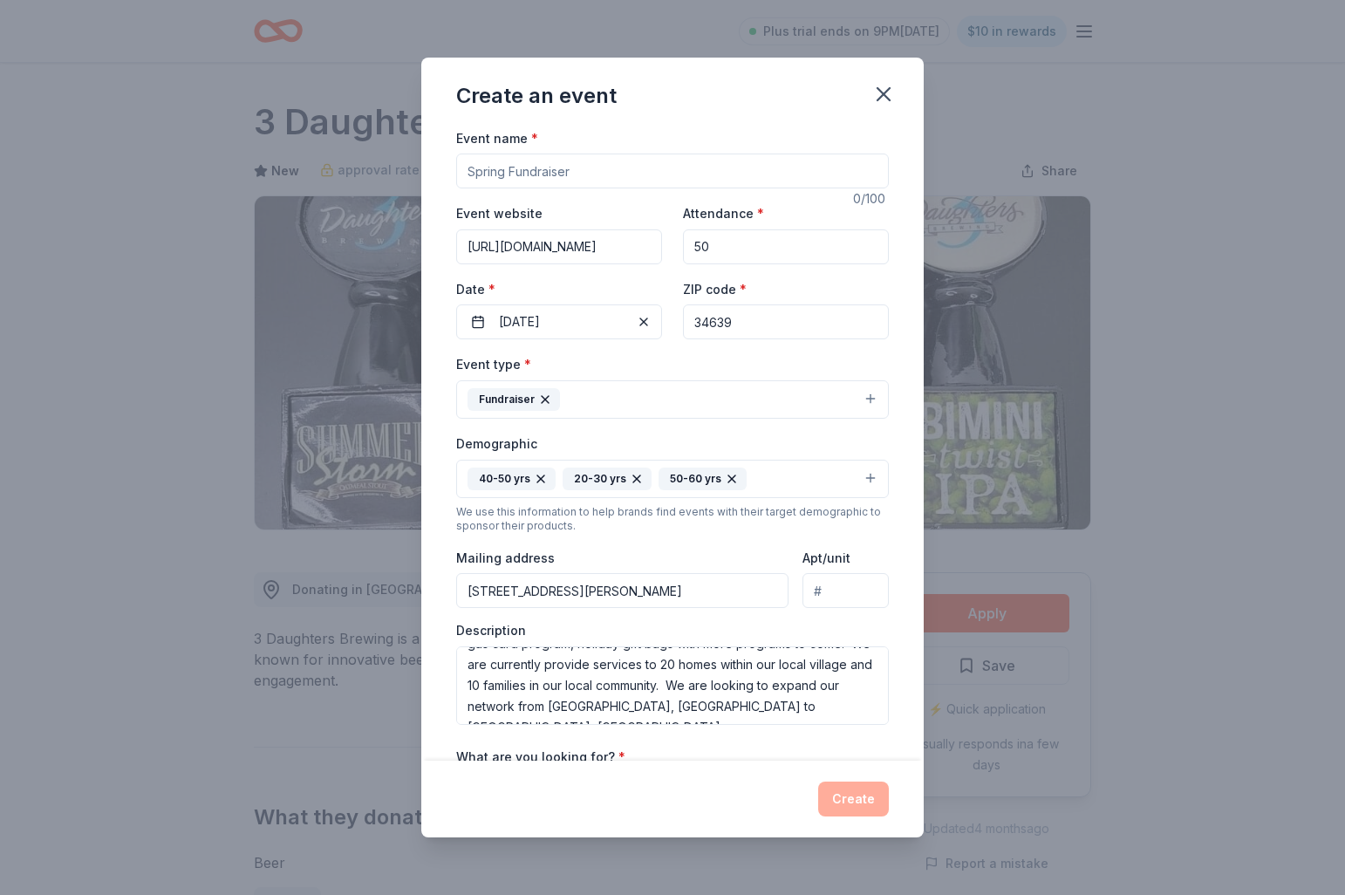
click at [608, 172] on input "Event name *" at bounding box center [672, 170] width 433 height 35
type input ""Your Table" Community Outreach"
click at [600, 280] on div "Date * [DATE]" at bounding box center [559, 309] width 206 height 62
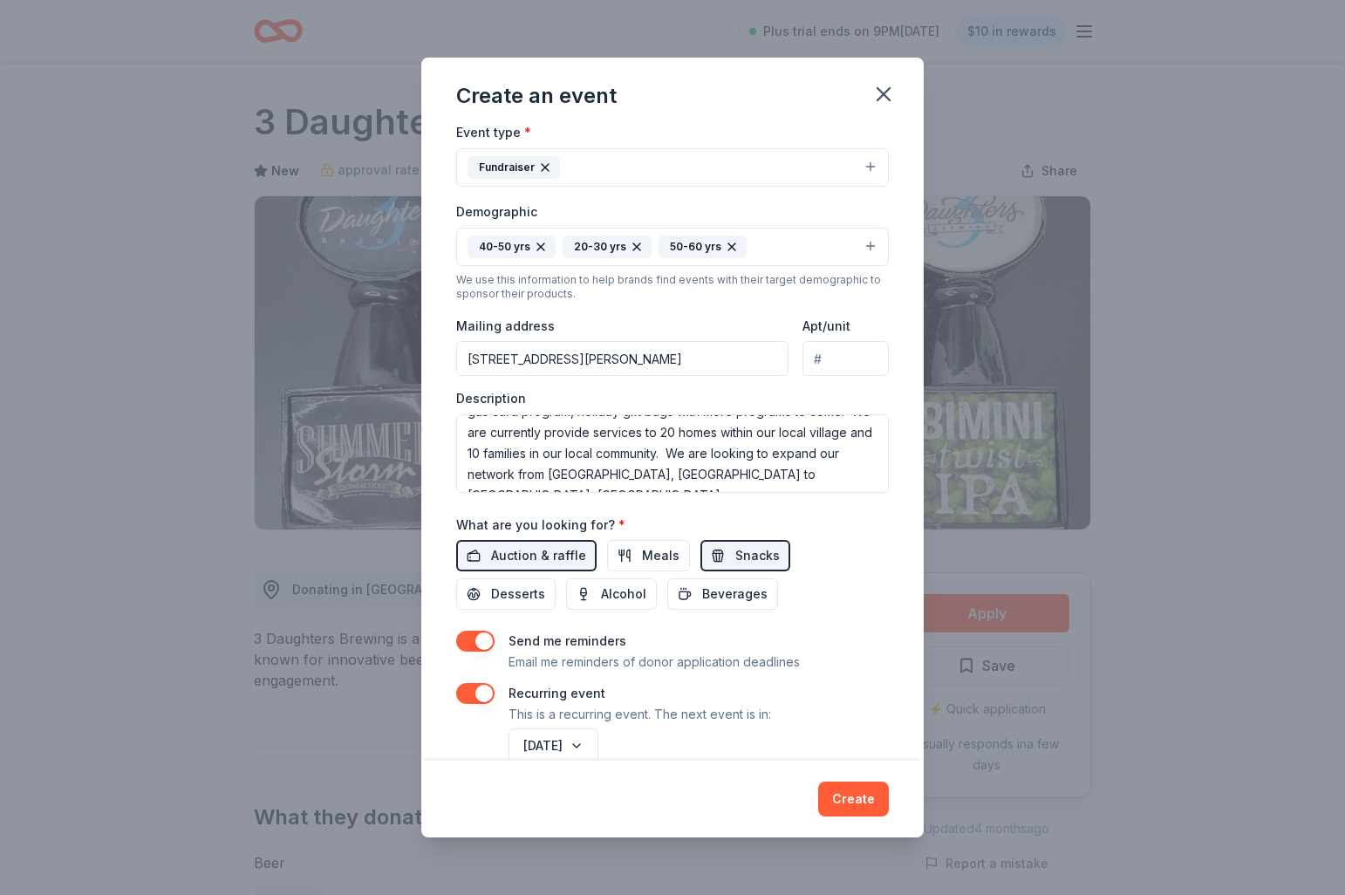
scroll to position [266, 0]
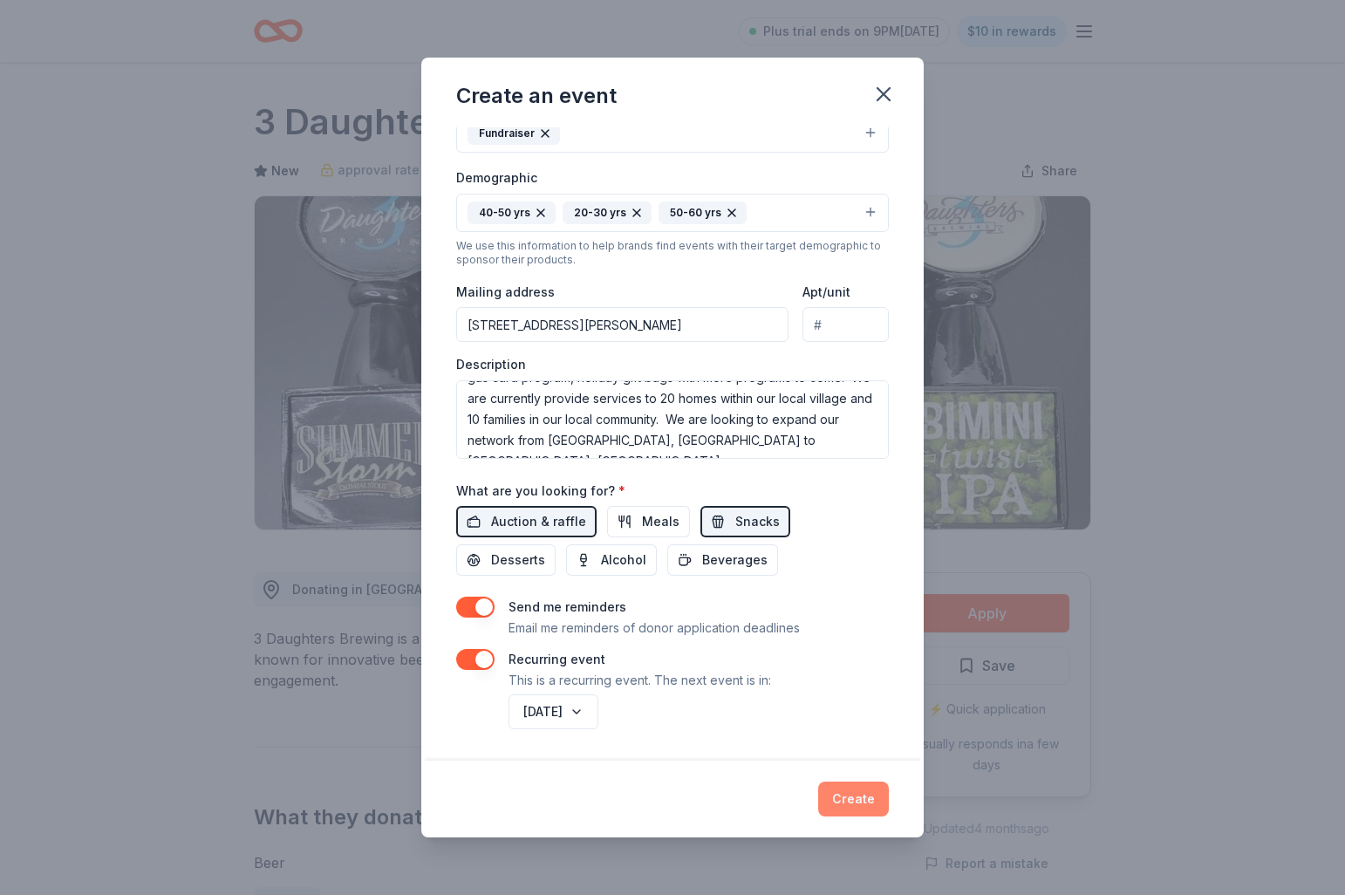
click at [851, 800] on button "Create" at bounding box center [853, 798] width 71 height 35
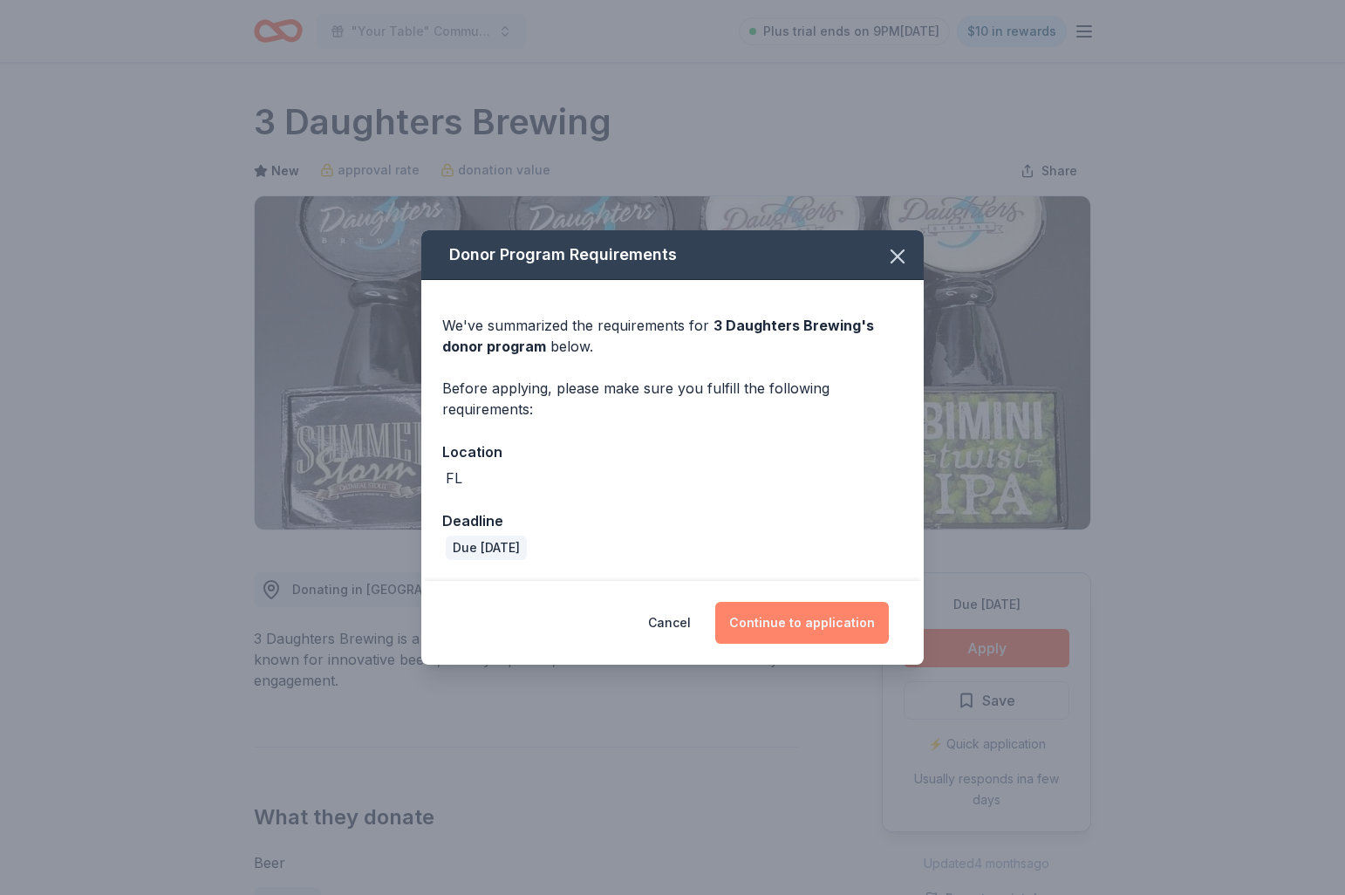
click at [787, 624] on button "Continue to application" at bounding box center [802, 623] width 174 height 42
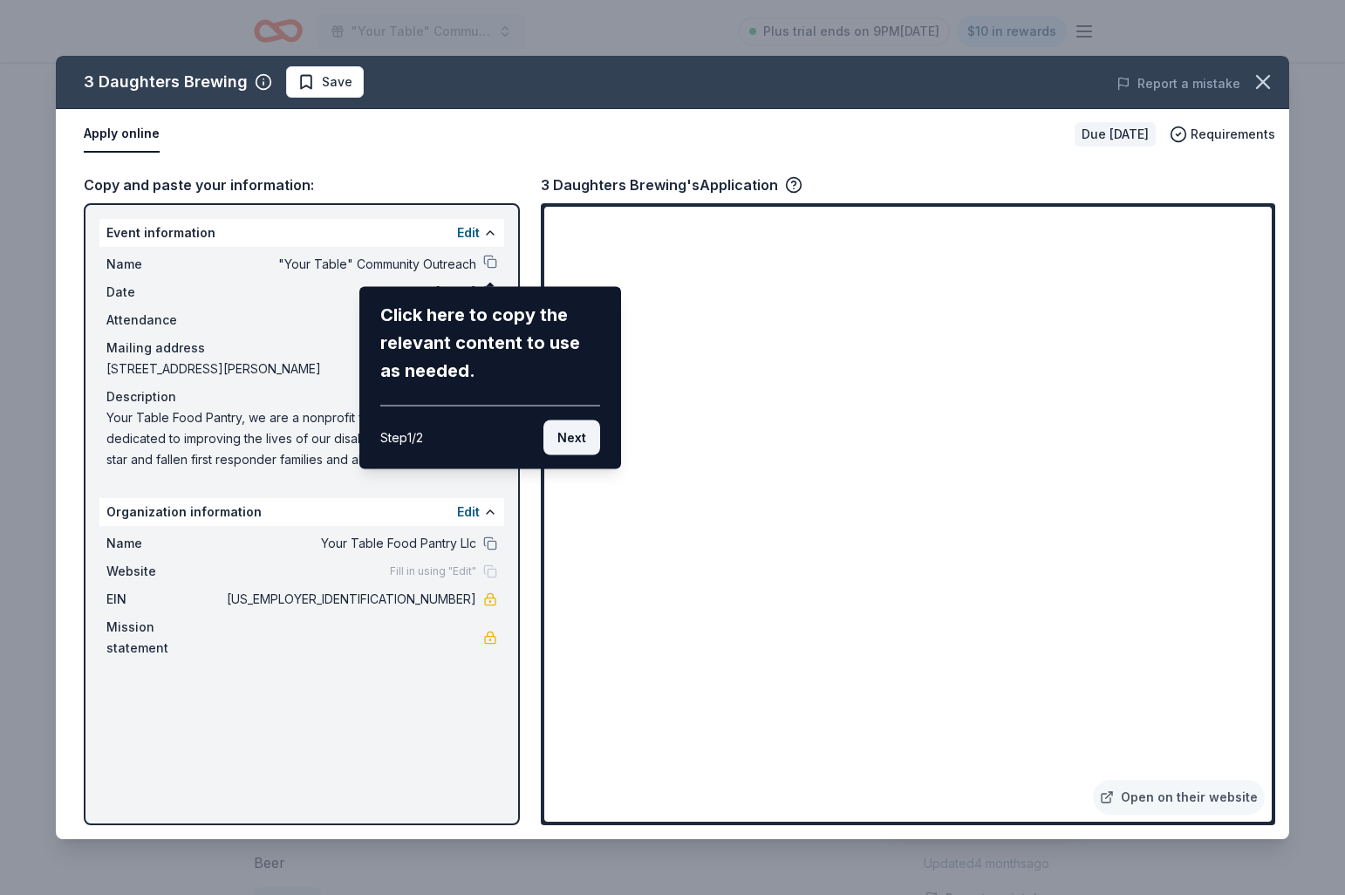
click at [589, 440] on button "Next" at bounding box center [571, 437] width 57 height 35
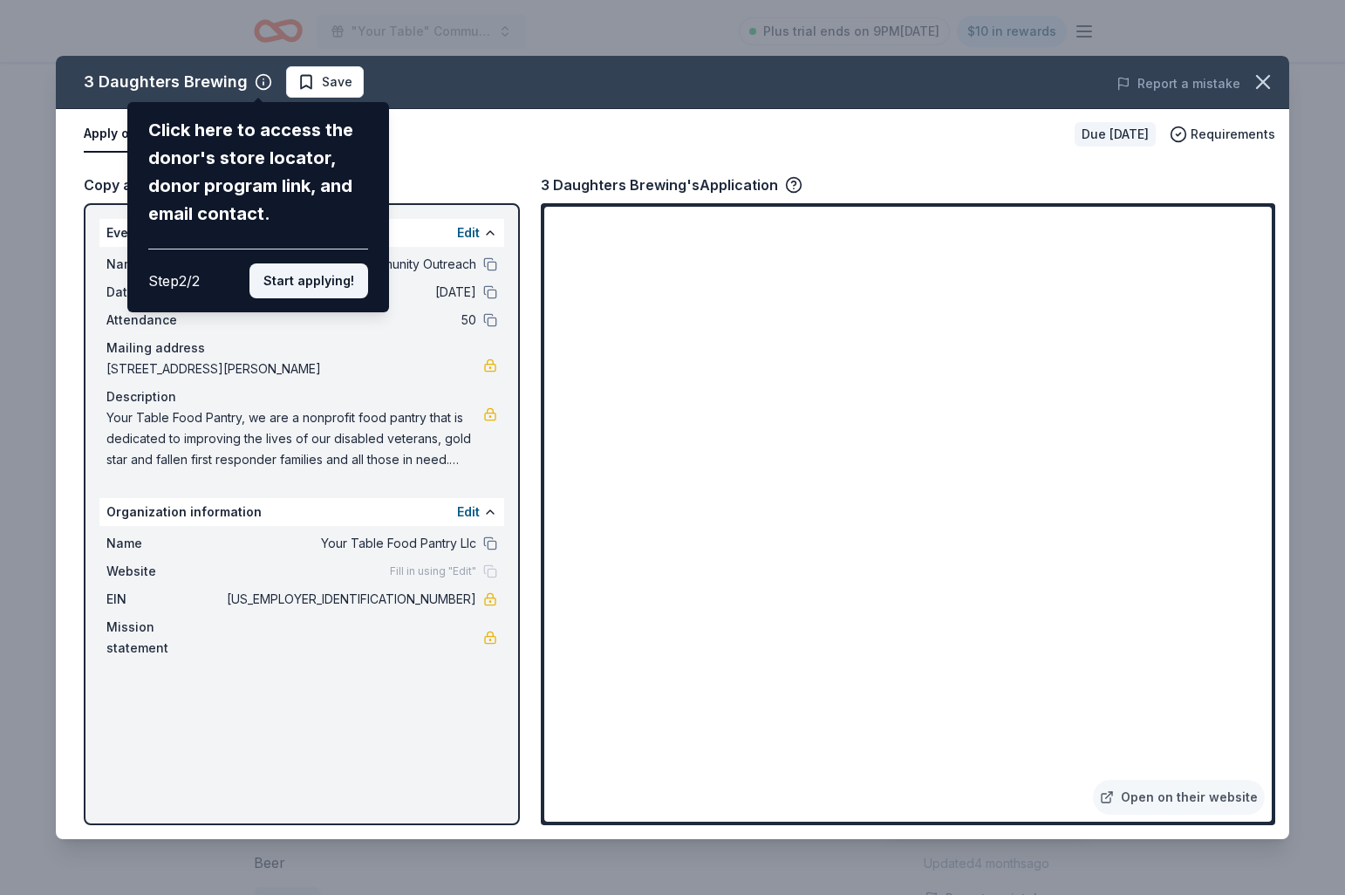
click at [295, 286] on button "Start applying!" at bounding box center [308, 280] width 119 height 35
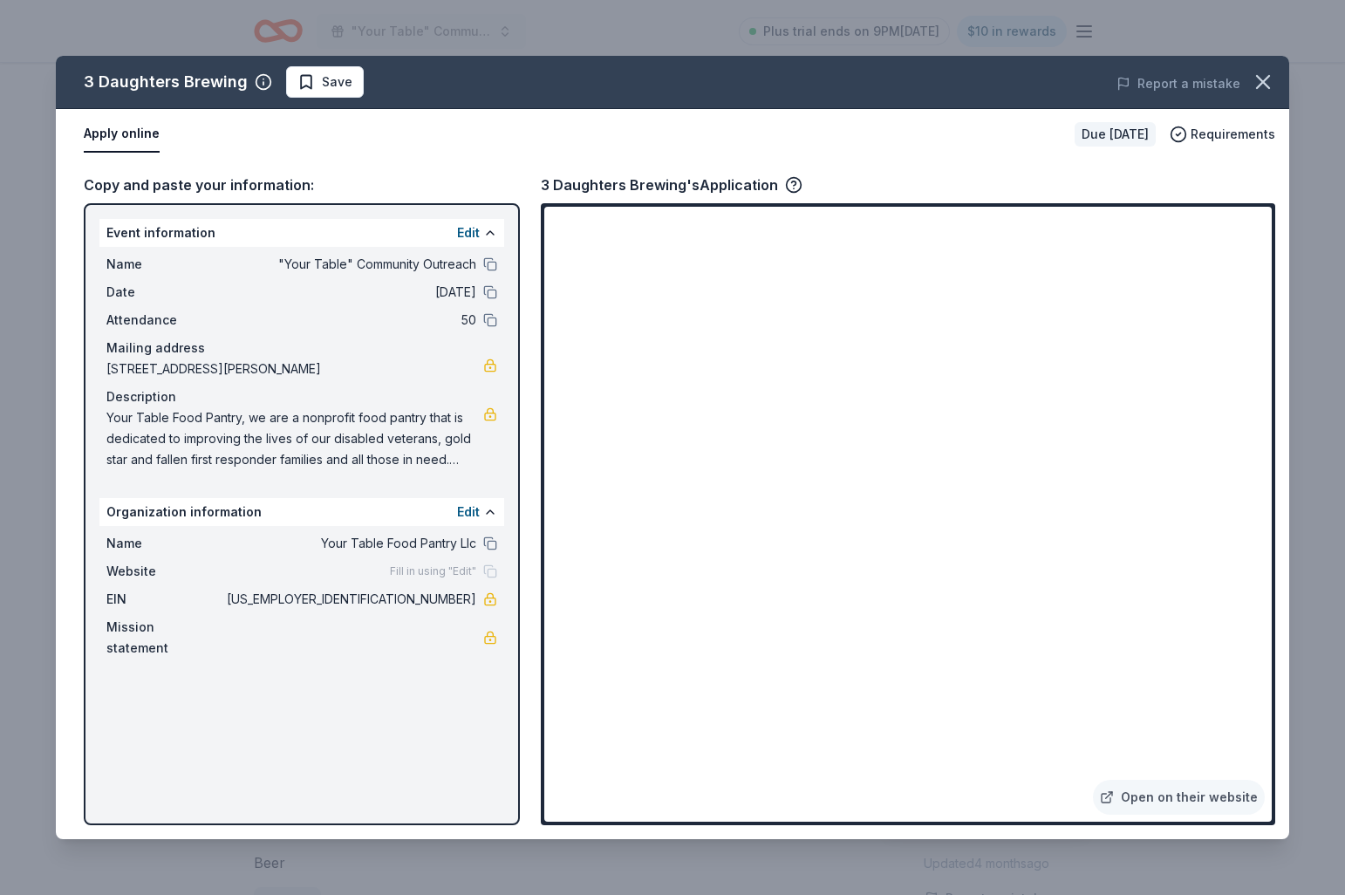
click at [131, 427] on span "Your Table Food Pantry, we are a nonprofit food pantry that is dedicated to imp…" at bounding box center [294, 438] width 377 height 63
click at [453, 462] on span "Your Table Food Pantry, we are a nonprofit food pantry that is dedicated to imp…" at bounding box center [294, 438] width 377 height 63
click at [456, 460] on span "Your Table Food Pantry, we are a nonprofit food pantry that is dedicated to imp…" at bounding box center [294, 438] width 377 height 63
click at [451, 464] on span "Your Table Food Pantry, we are a nonprofit food pantry that is dedicated to imp…" at bounding box center [294, 438] width 377 height 63
click at [334, 447] on span "Your Table Food Pantry, we are a nonprofit food pantry that is dedicated to imp…" at bounding box center [294, 438] width 377 height 63
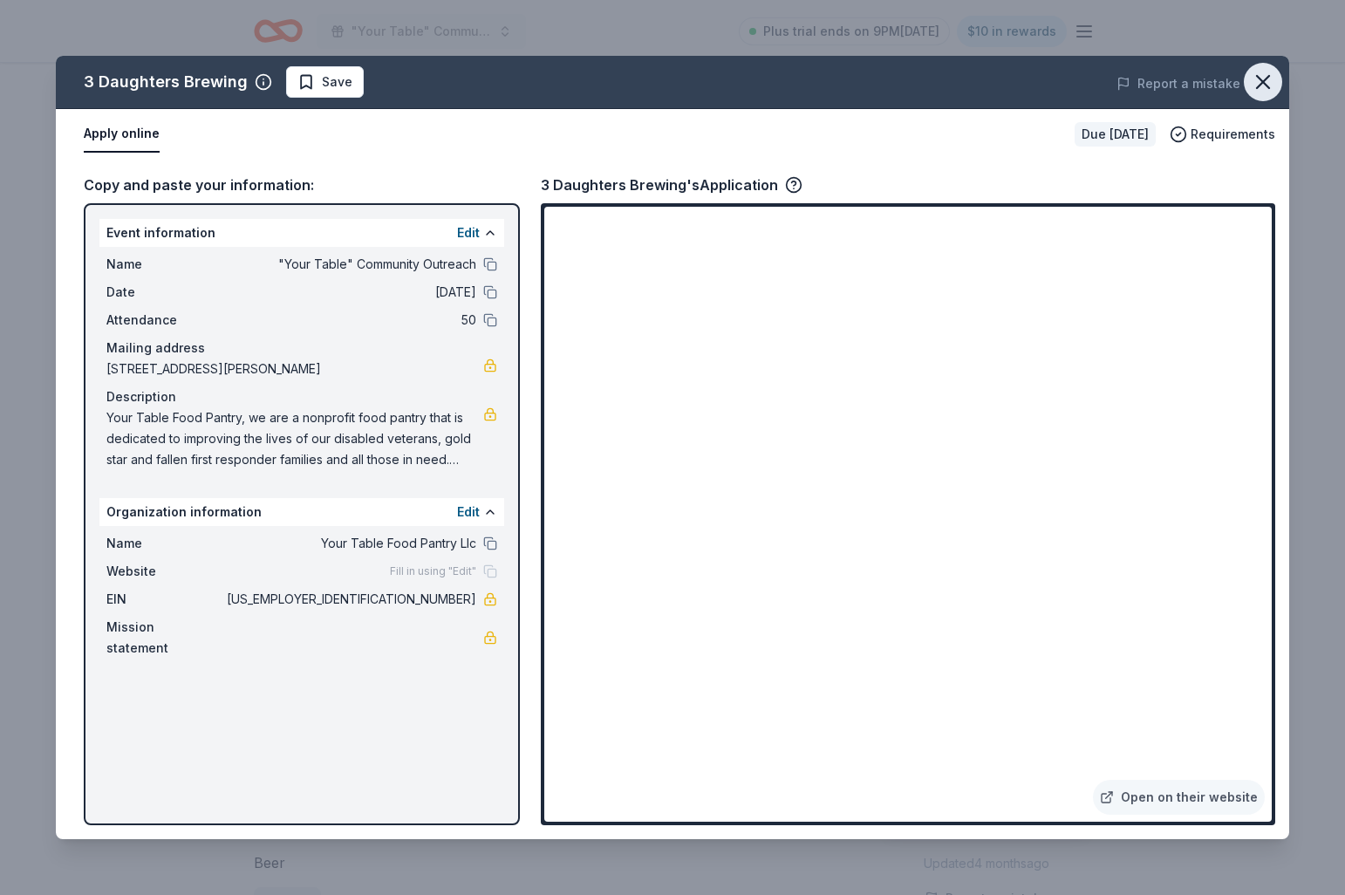
click at [1263, 85] on icon "button" at bounding box center [1262, 82] width 24 height 24
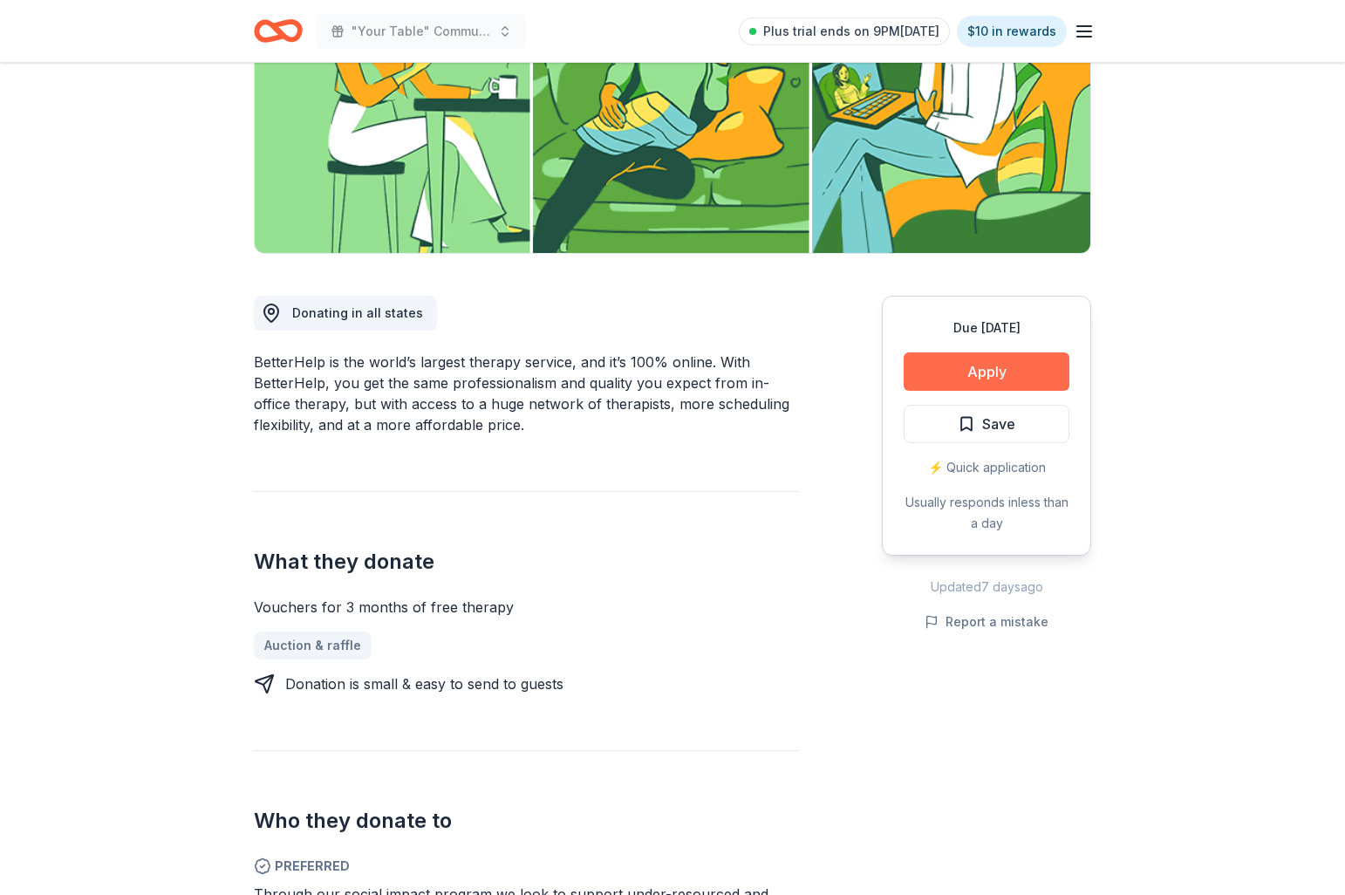
scroll to position [273, 0]
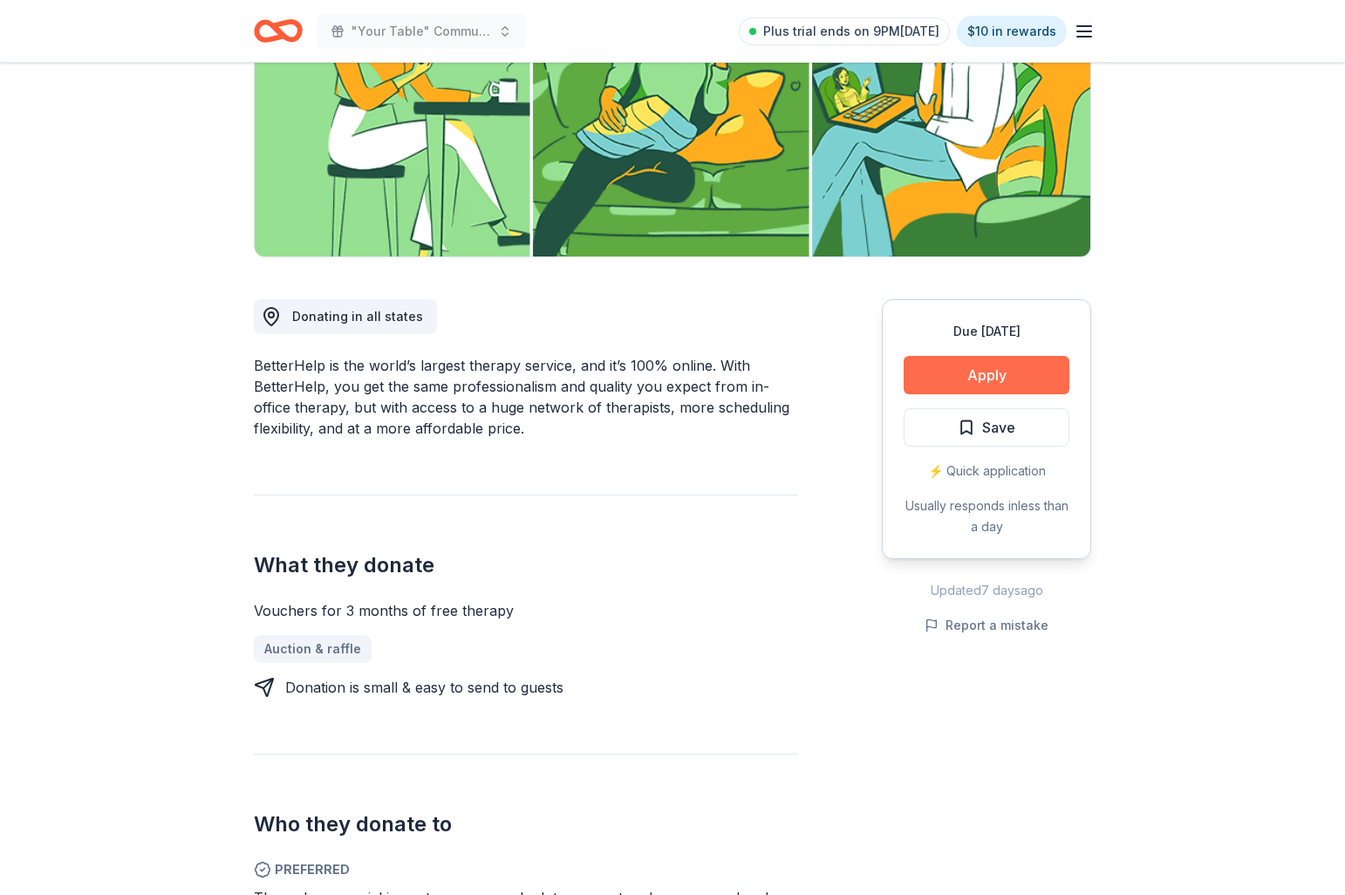
click at [954, 371] on button "Apply" at bounding box center [986, 375] width 166 height 38
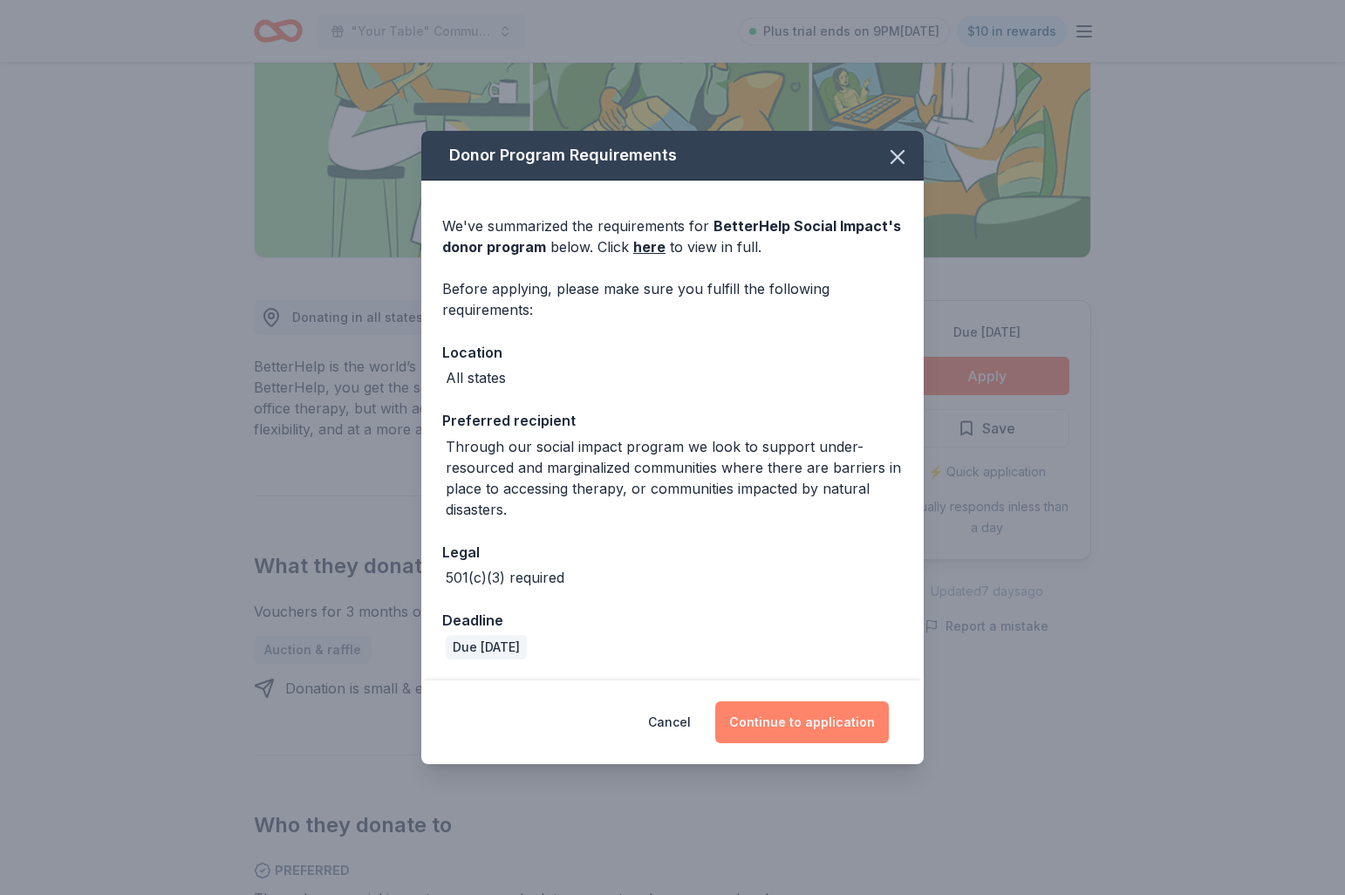
click at [814, 720] on button "Continue to application" at bounding box center [802, 722] width 174 height 42
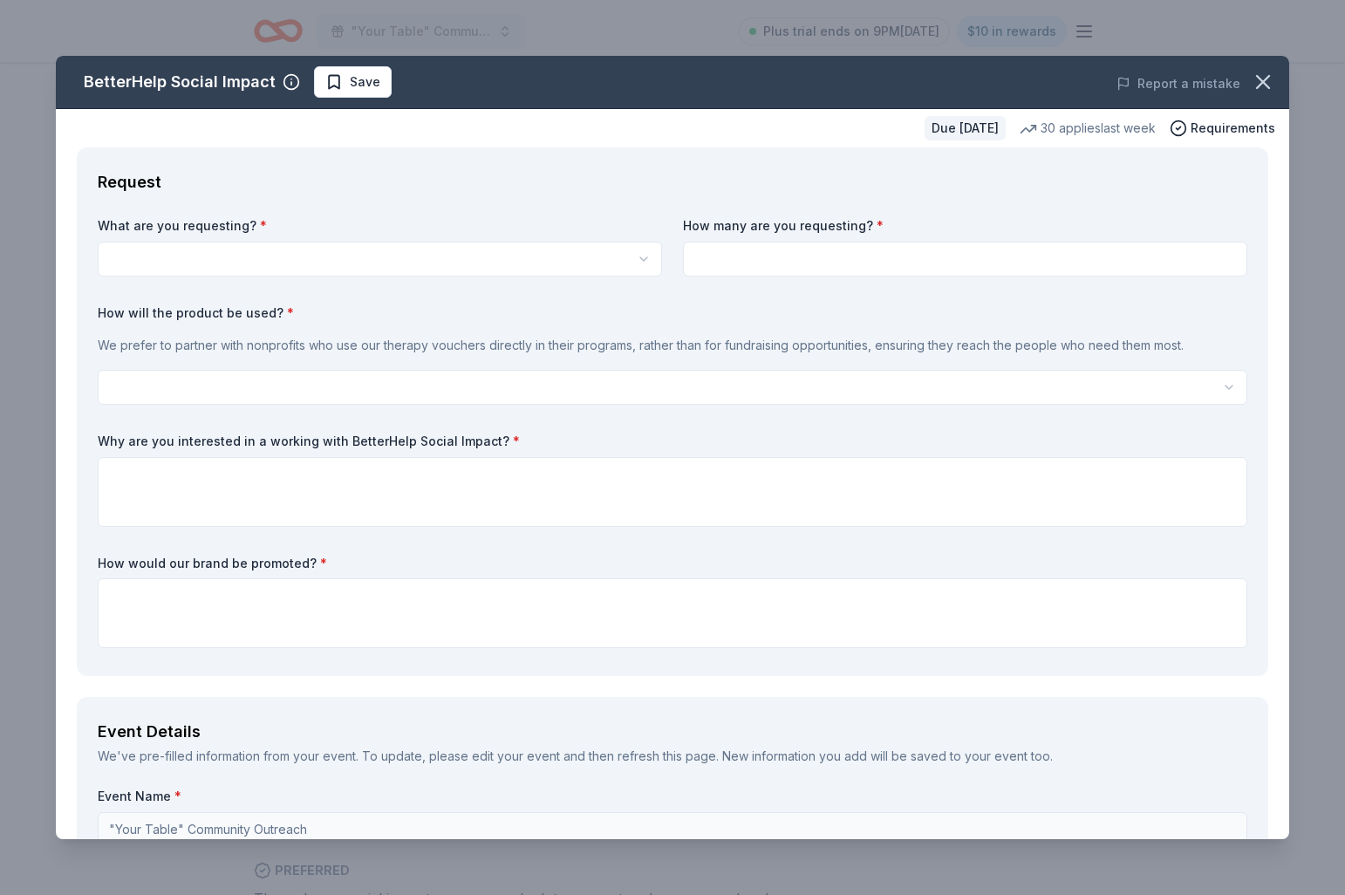
scroll to position [0, 0]
click at [322, 259] on html ""Your Table" Community Outreach Plus trial ends on 9PM, 10/3 $10 in rewards Due…" at bounding box center [672, 447] width 1345 height 895
click at [646, 257] on html ""Your Table" Community Outreach Plus trial ends on 9PM, 10/3 $10 in rewards Due…" at bounding box center [672, 447] width 1345 height 895
click at [550, 199] on html ""Your Table" Community Outreach Plus trial ends on 9PM, 10/3 $10 in rewards Due…" at bounding box center [672, 447] width 1345 height 895
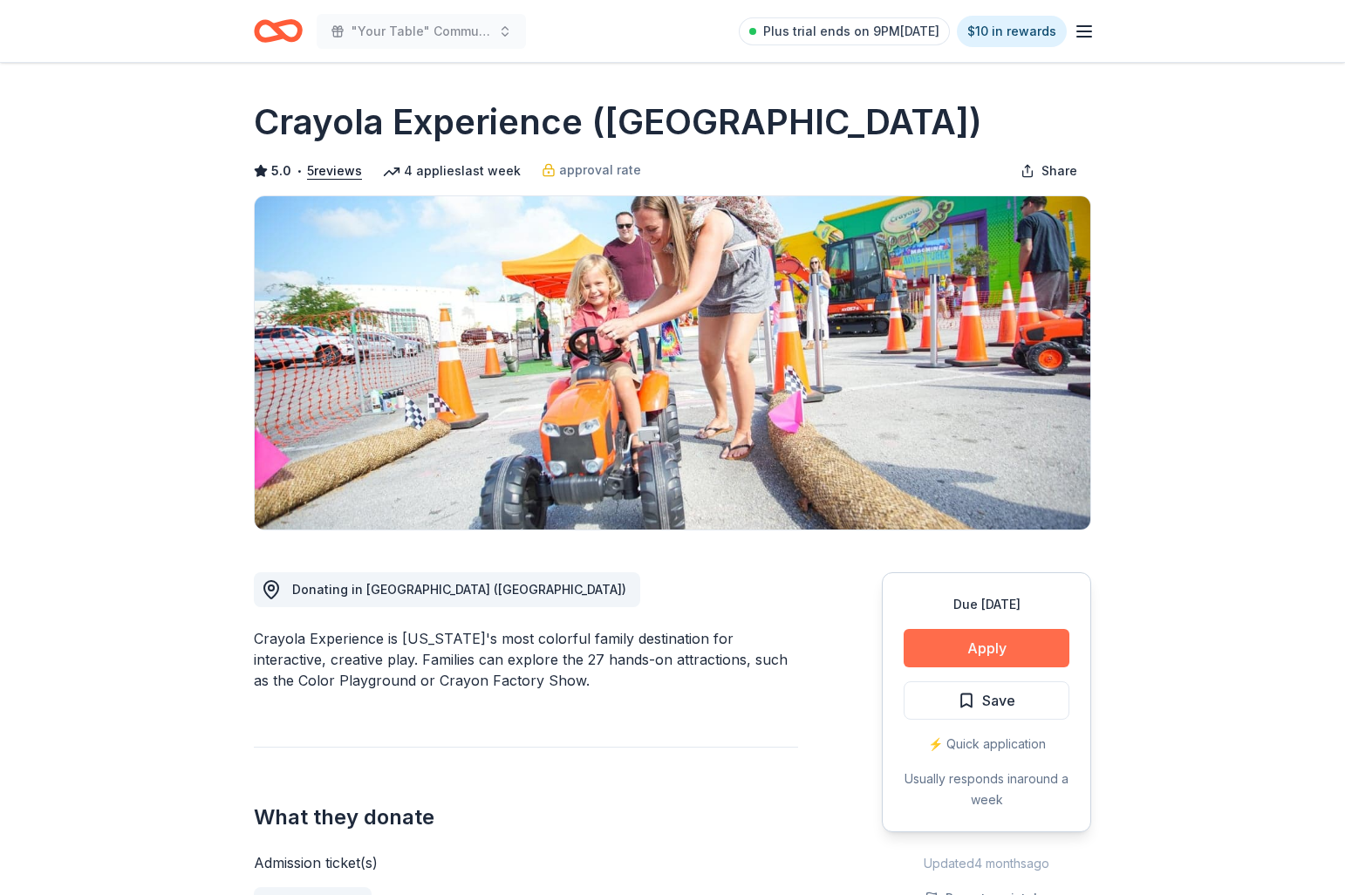
click at [979, 644] on button "Apply" at bounding box center [986, 648] width 166 height 38
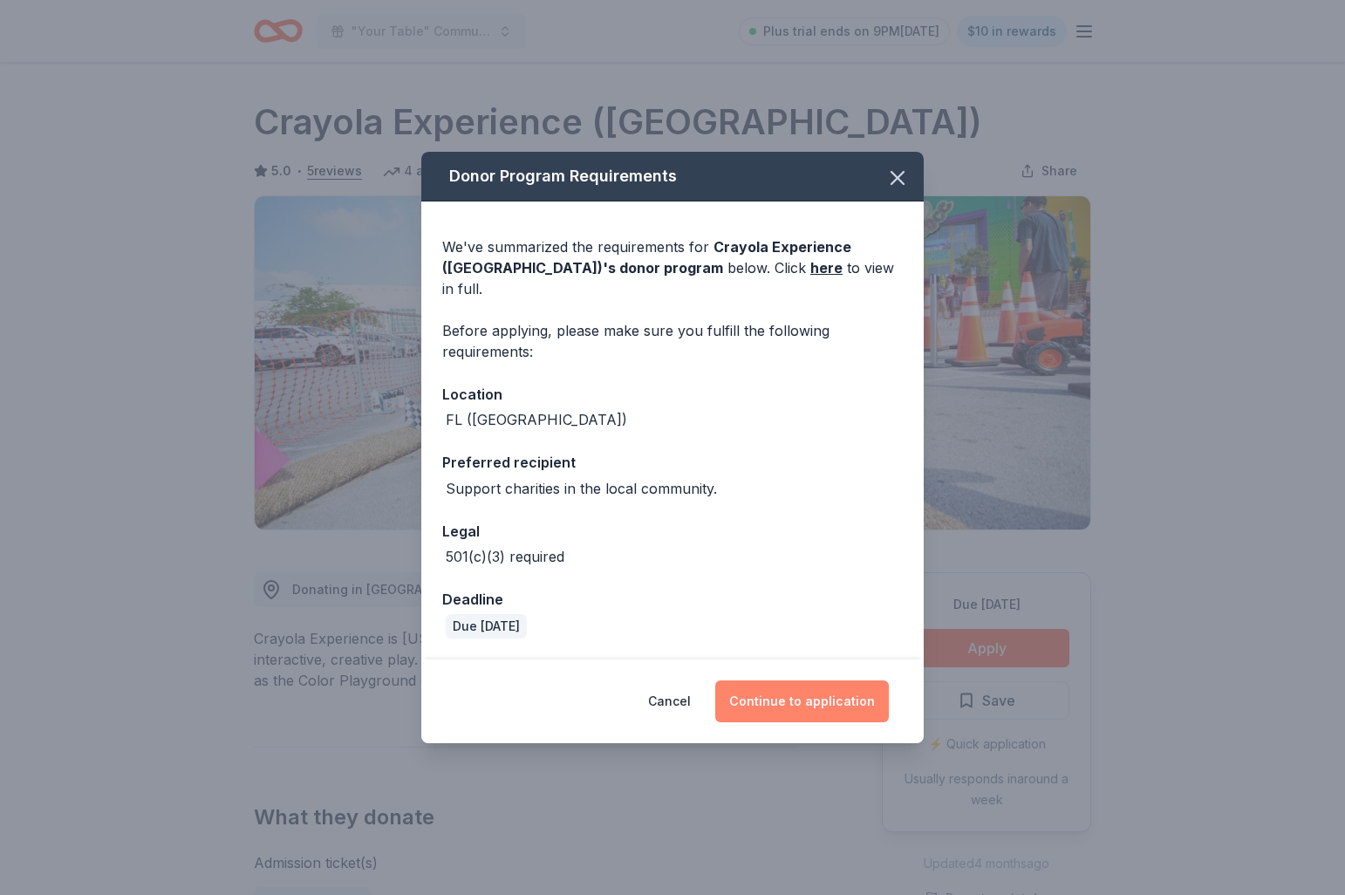
click at [776, 691] on button "Continue to application" at bounding box center [802, 701] width 174 height 42
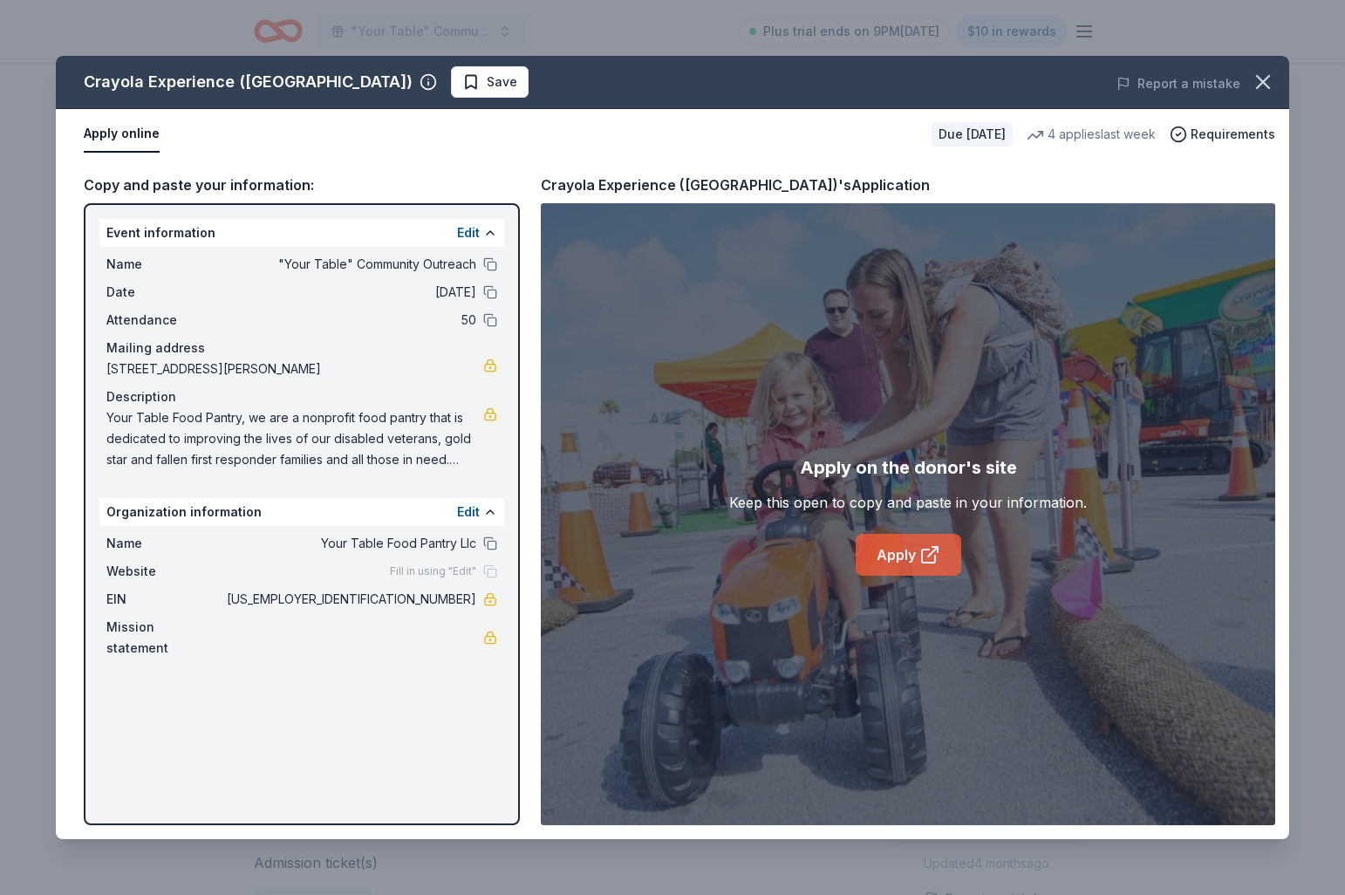
click at [898, 558] on link "Apply" at bounding box center [908, 555] width 106 height 42
click at [1263, 83] on icon "button" at bounding box center [1263, 82] width 12 height 12
